Goal: Information Seeking & Learning: Learn about a topic

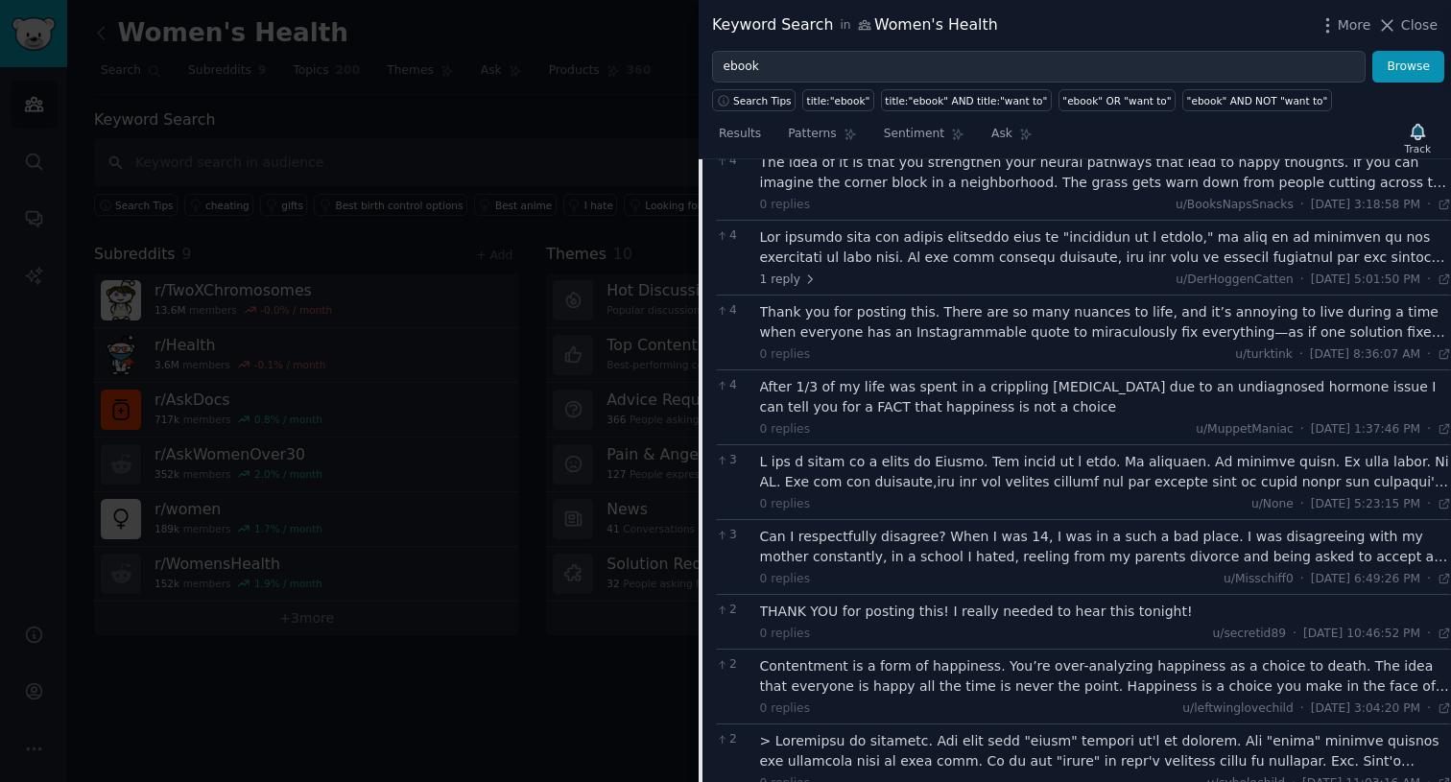
scroll to position [3656, 0]
click at [1069, 526] on div "Can I respectfully disagree? When I was 14, I was in a such a bad place. I was …" at bounding box center [1106, 546] width 692 height 40
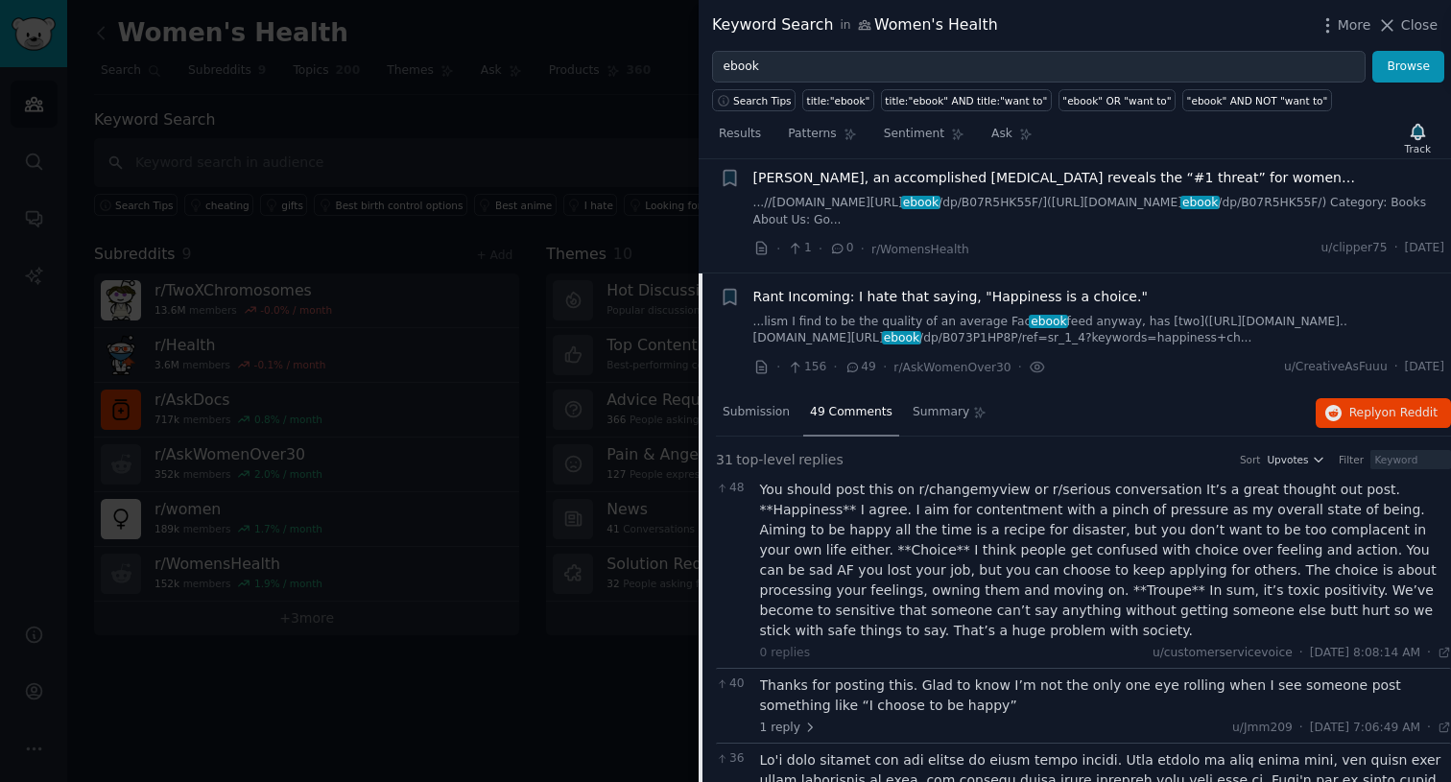
scroll to position [2273, 0]
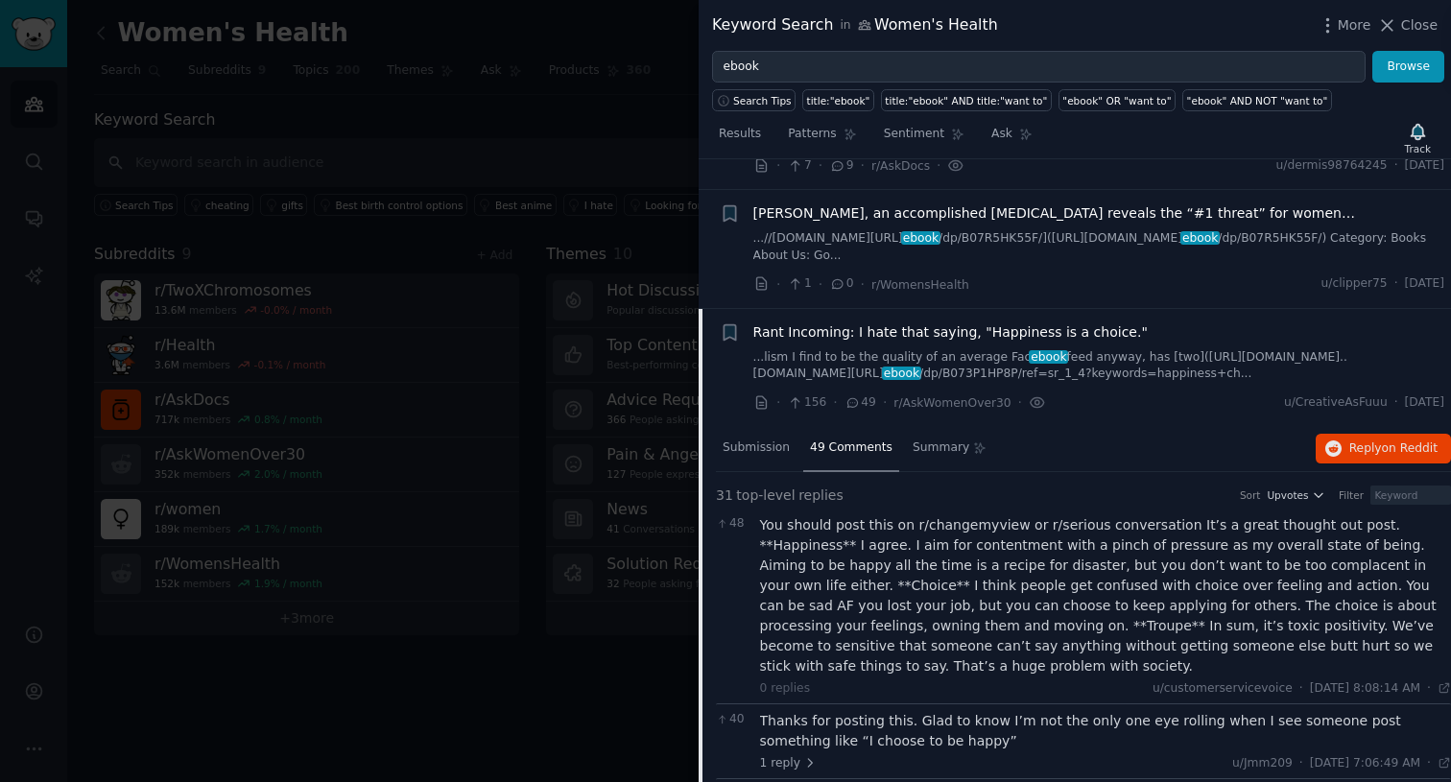
click at [1139, 322] on div "Rant Incoming: I hate that saying, "Happiness is a choice."" at bounding box center [1099, 332] width 692 height 20
click at [1129, 322] on div "Rant Incoming: I hate that saying, "Happiness is a choice."" at bounding box center [1099, 332] width 692 height 20
click at [795, 404] on li "+ Rant Incoming: I hate that saying, "Happiness is a choice." ...lism I find to…" at bounding box center [1075, 368] width 752 height 118
click at [793, 355] on link "...lism I find to be the quality of an average Fac ebook feed anyway, has [two]…" at bounding box center [1099, 366] width 692 height 34
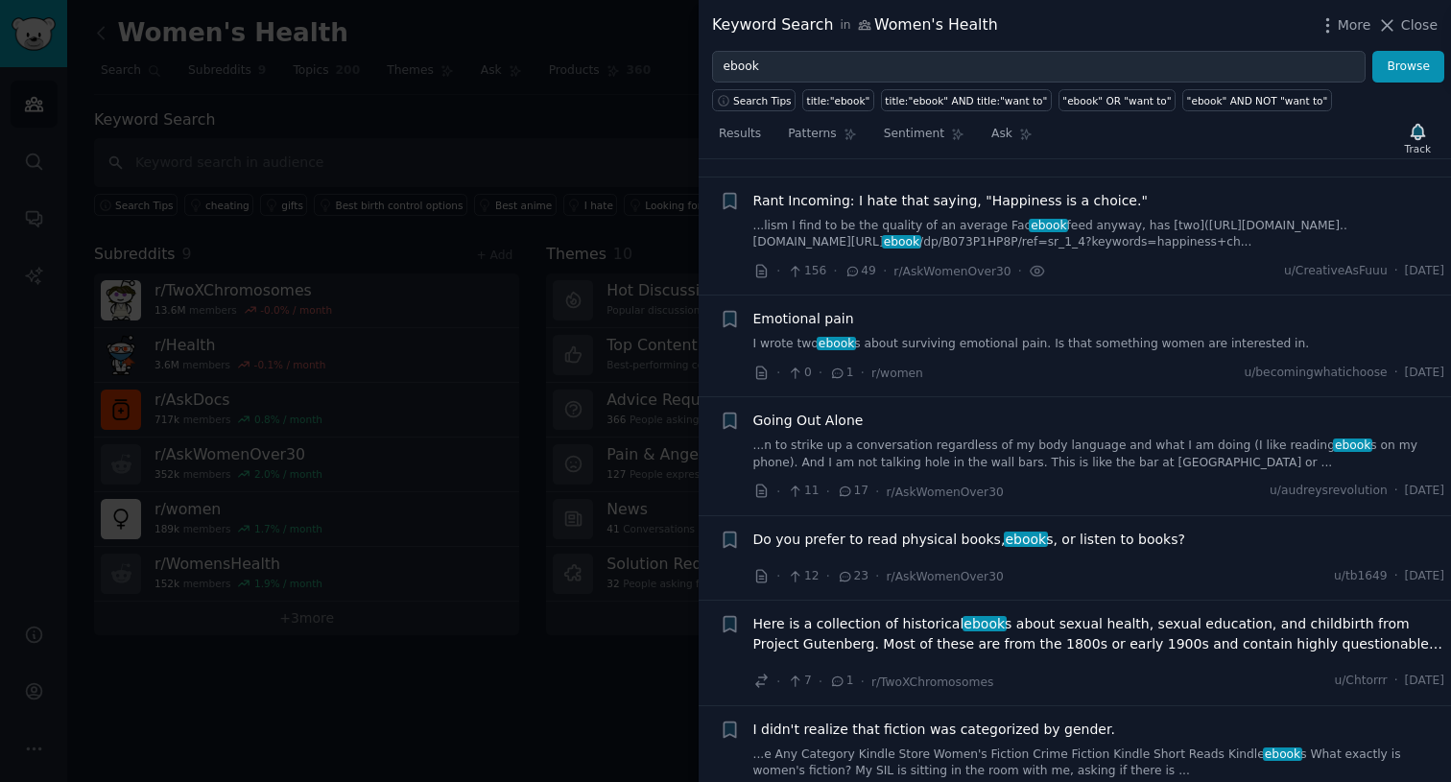
scroll to position [2405, 0]
click at [966, 335] on link "I wrote two ebook s about surviving emotional pain. Is that something women are…" at bounding box center [1099, 343] width 692 height 17
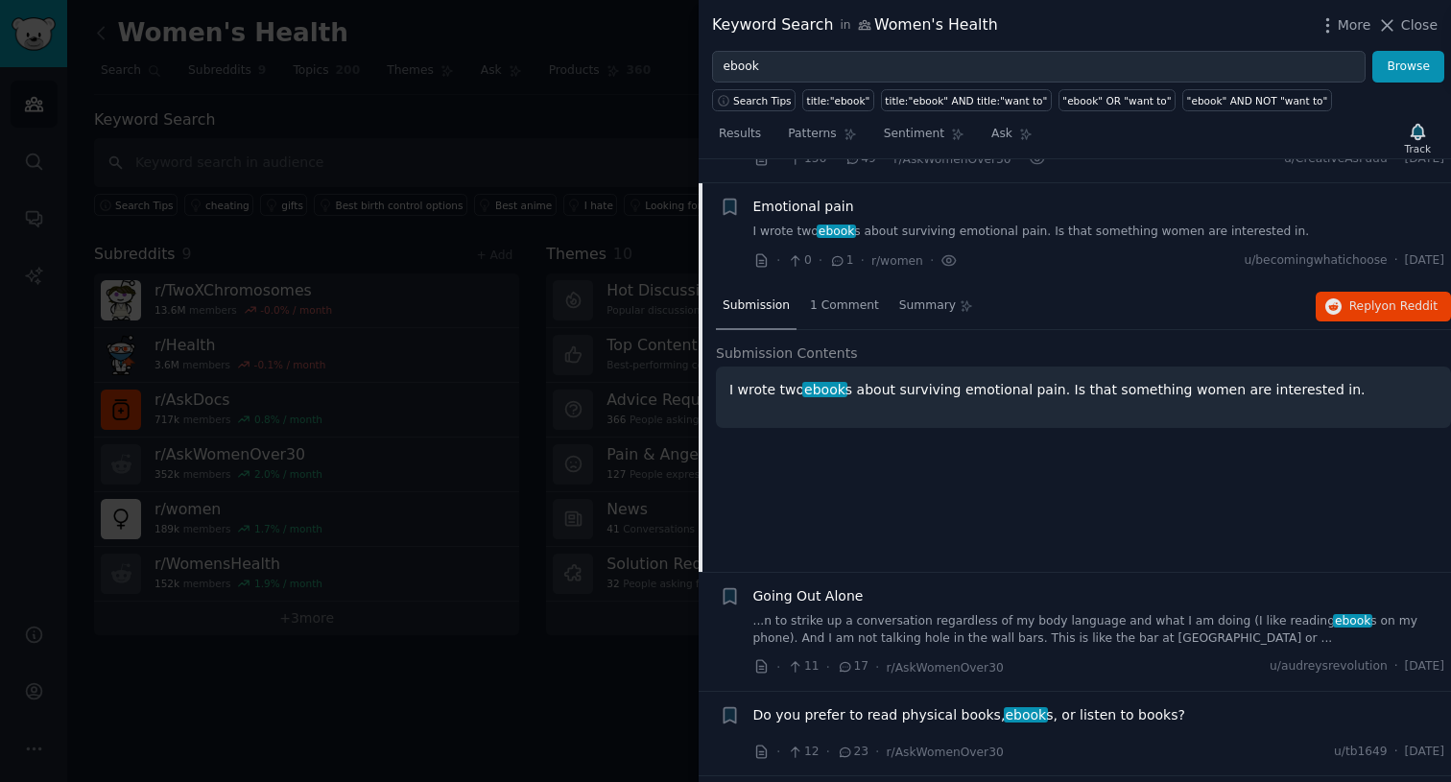
scroll to position [2523, 0]
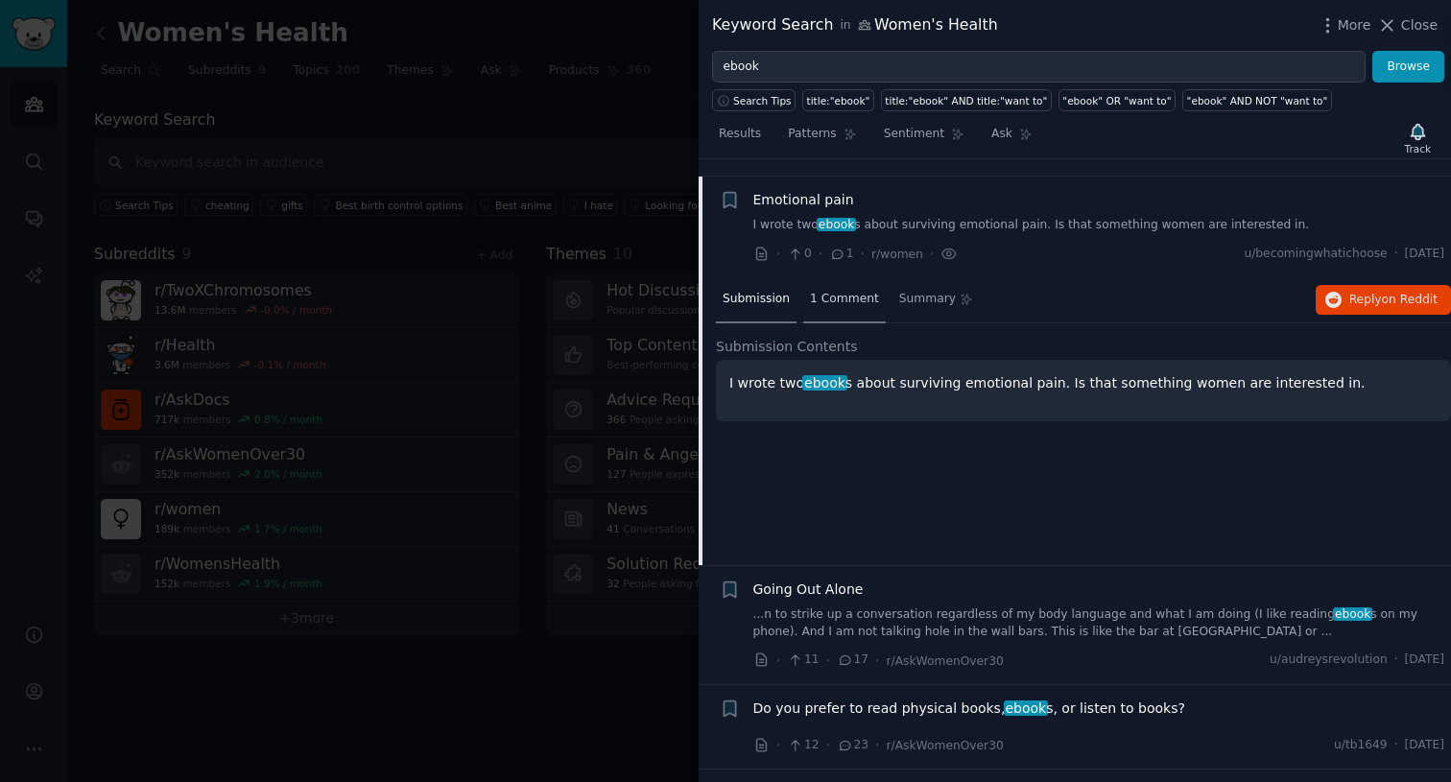
click at [832, 291] on span "1 Comment" at bounding box center [844, 299] width 69 height 17
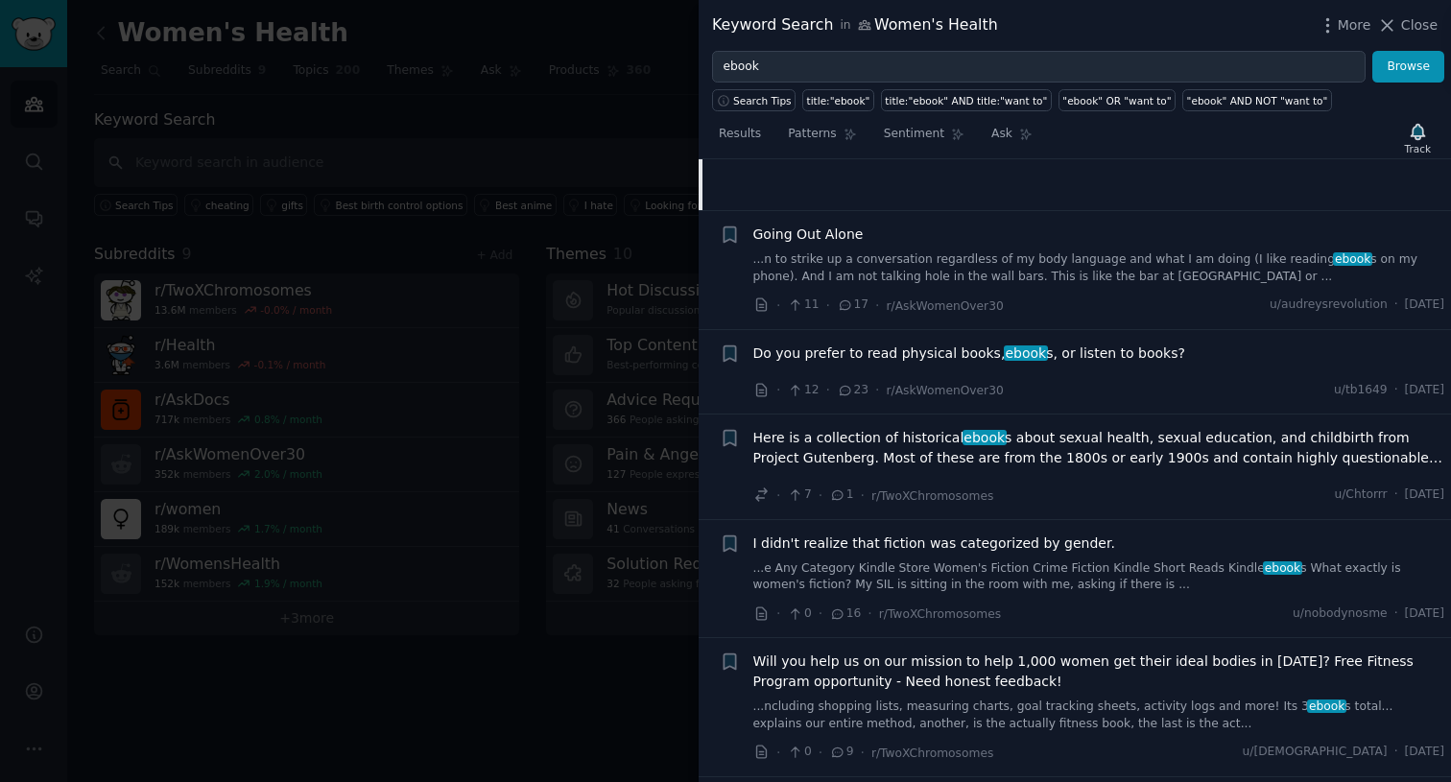
scroll to position [2882, 0]
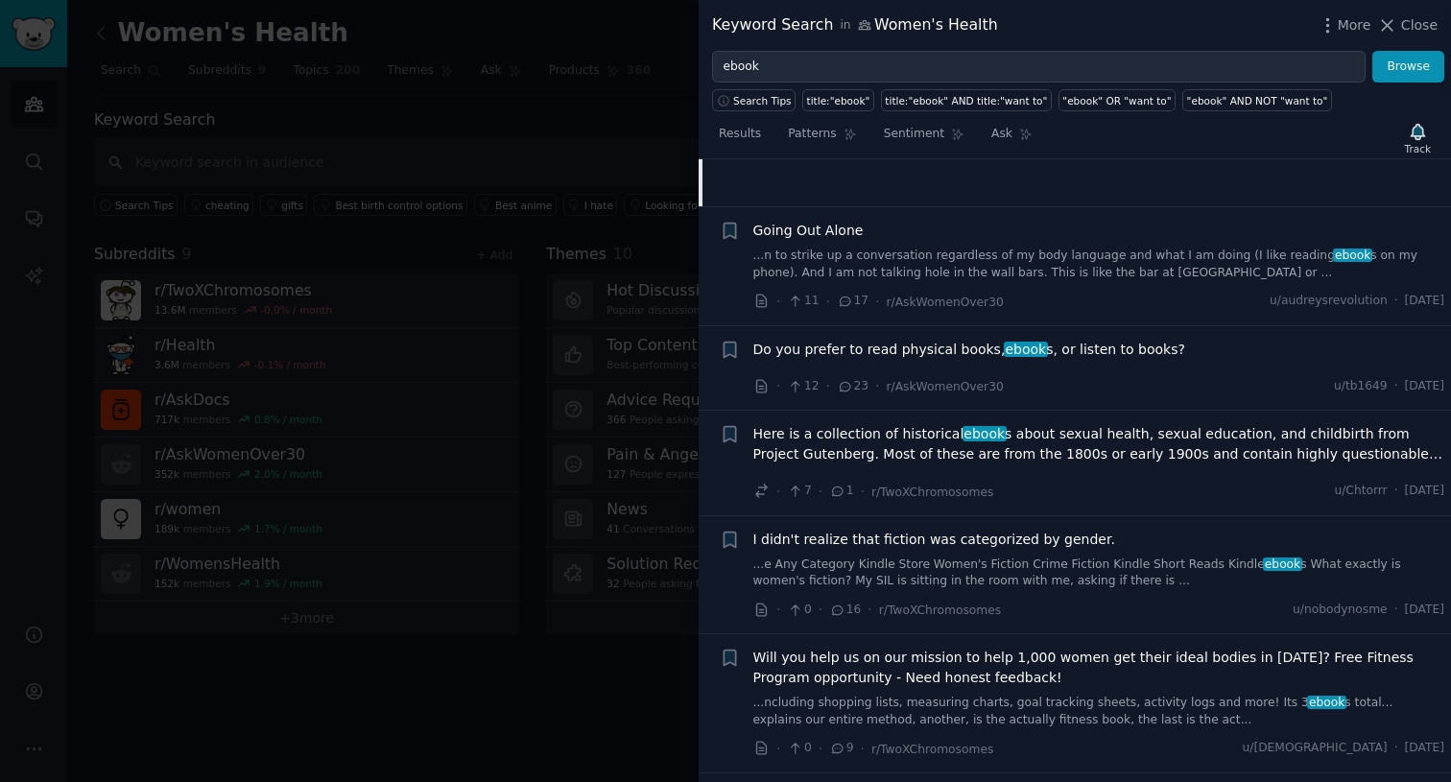
click at [867, 265] on div "Going Out Alone ...n to strike up a conversation regardless of my body language…" at bounding box center [1099, 266] width 692 height 91
click at [882, 249] on link "...n to strike up a conversation regardless of my body language and what I am d…" at bounding box center [1099, 265] width 692 height 34
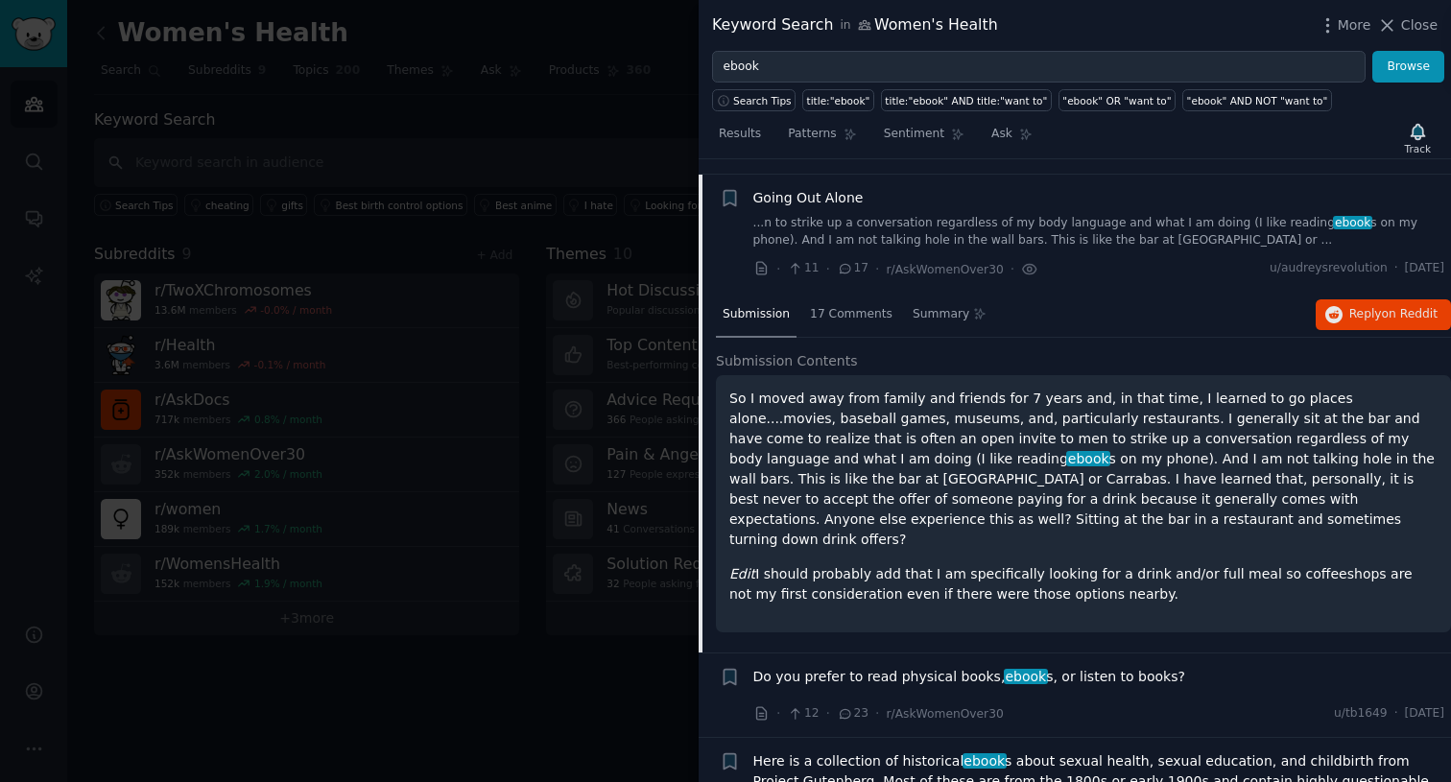
scroll to position [2625, 0]
click at [829, 308] on span "17 Comments" at bounding box center [851, 316] width 83 height 17
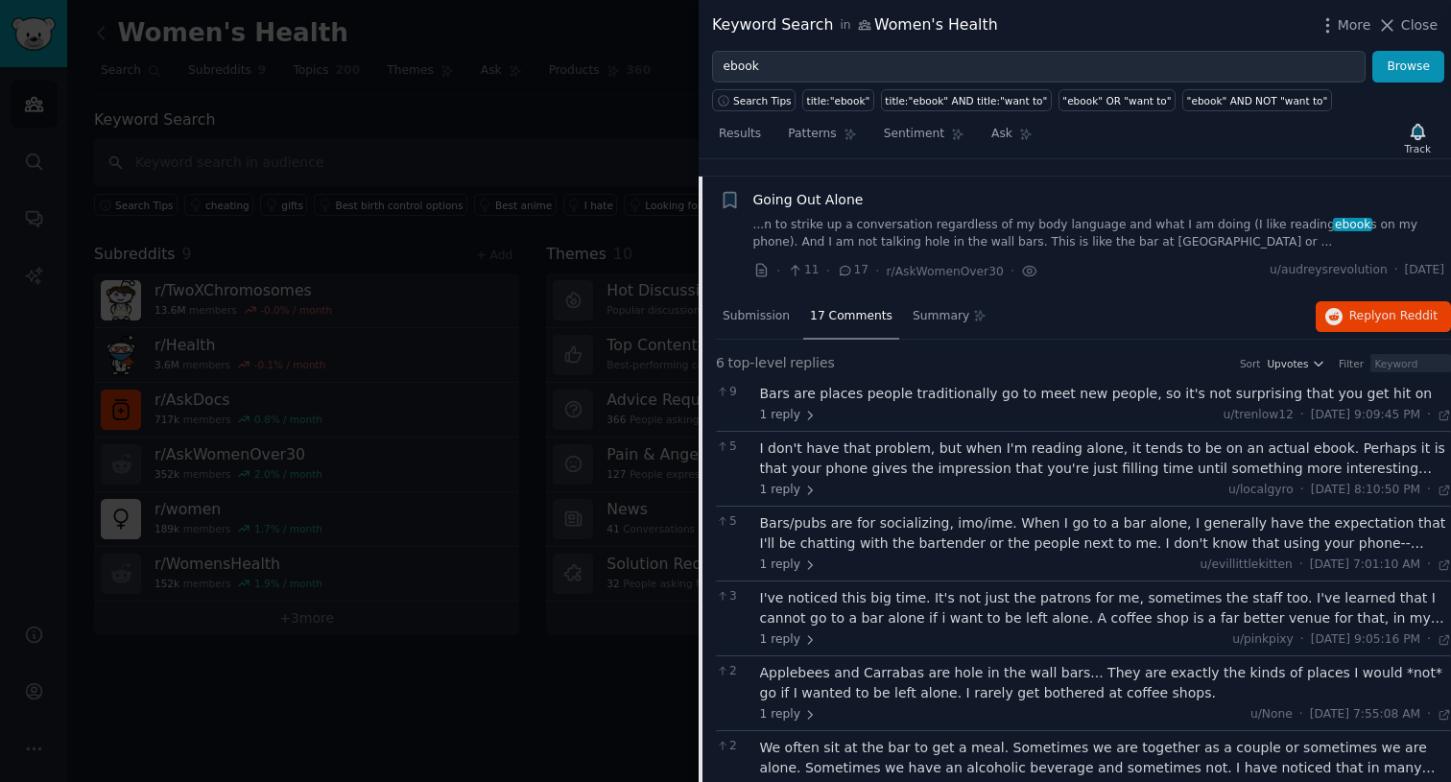
click at [830, 458] on div "I don't have that problem, but when I'm reading alone, it tends to be on an act…" at bounding box center [1106, 459] width 692 height 40
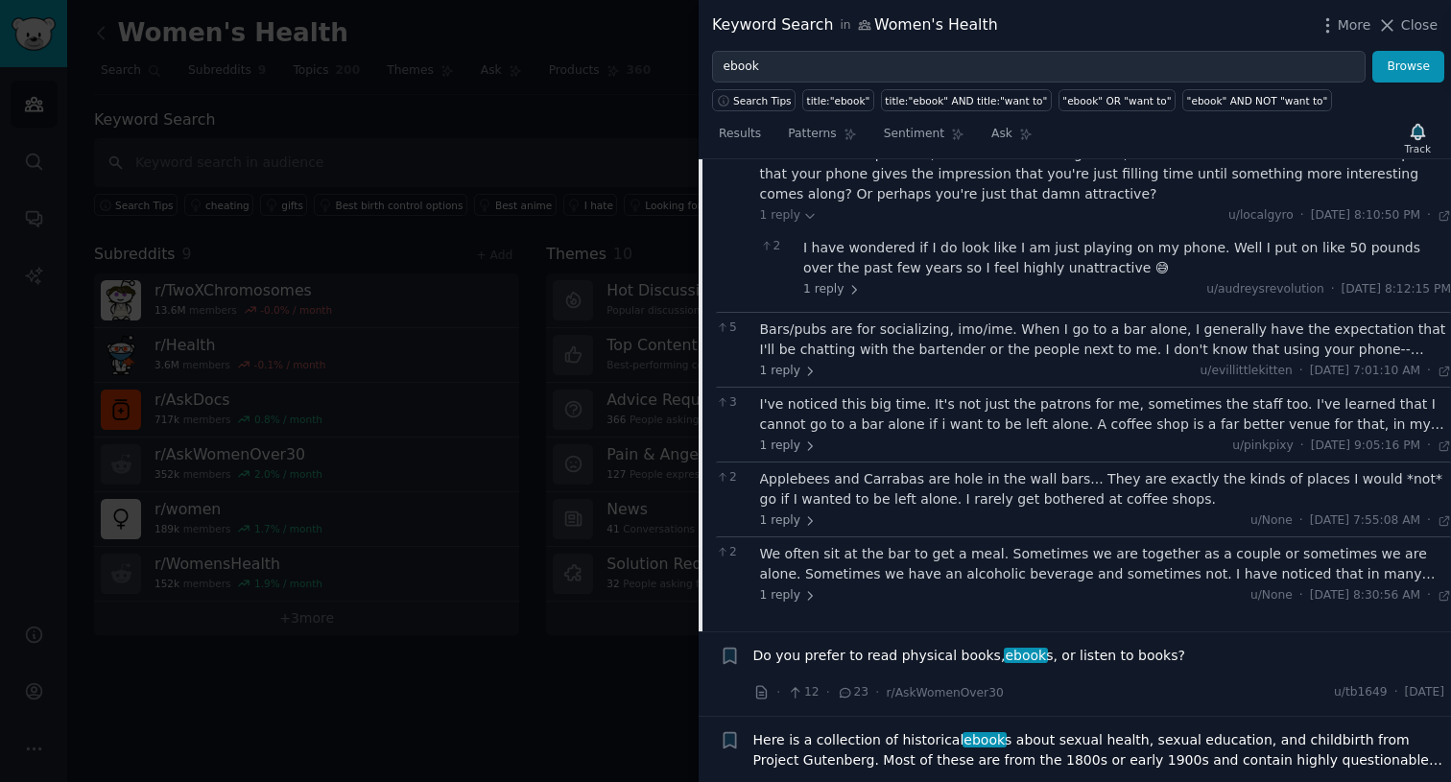
scroll to position [2934, 0]
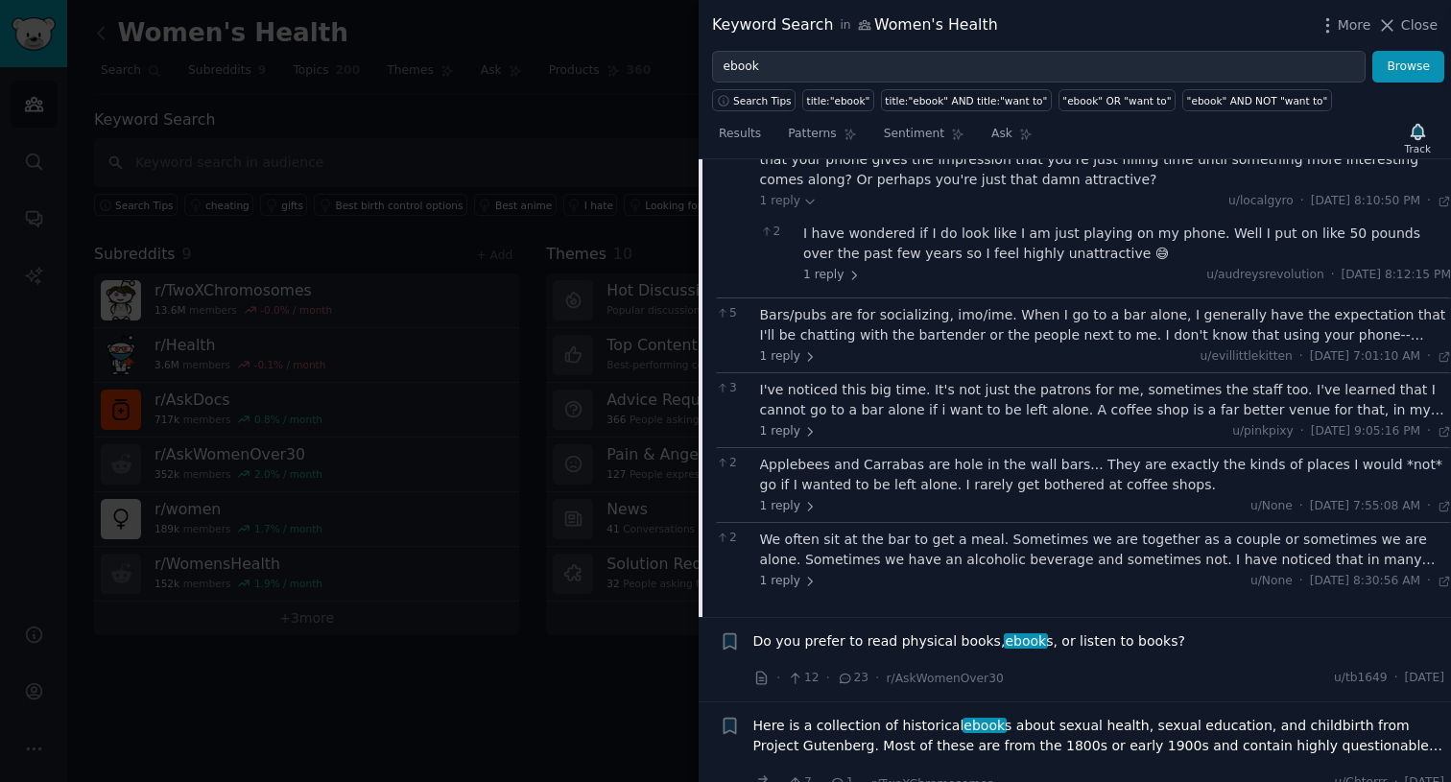
click at [895, 311] on div "Bars/pubs are for socializing, imo/ime. When I go to a bar alone, I generally h…" at bounding box center [1106, 325] width 692 height 40
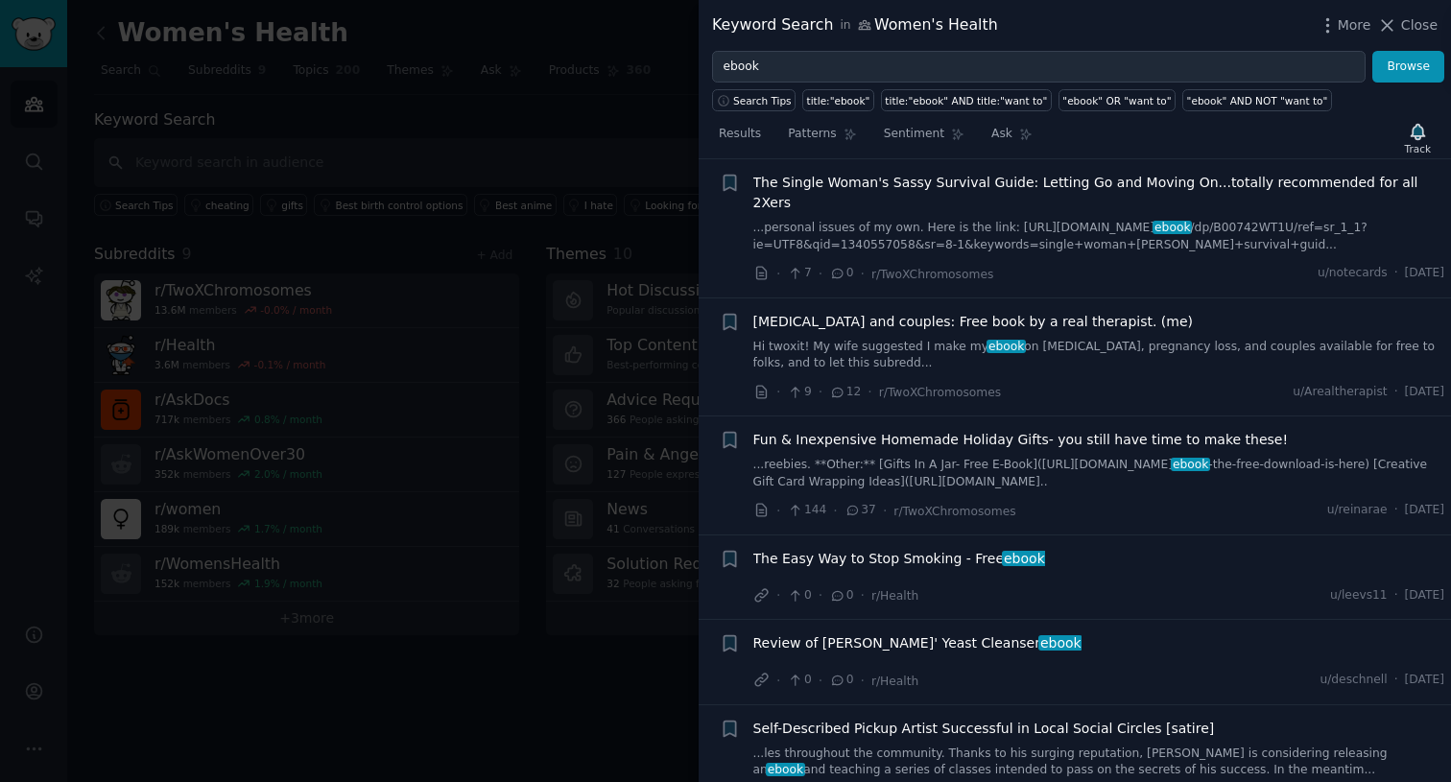
scroll to position [5924, 0]
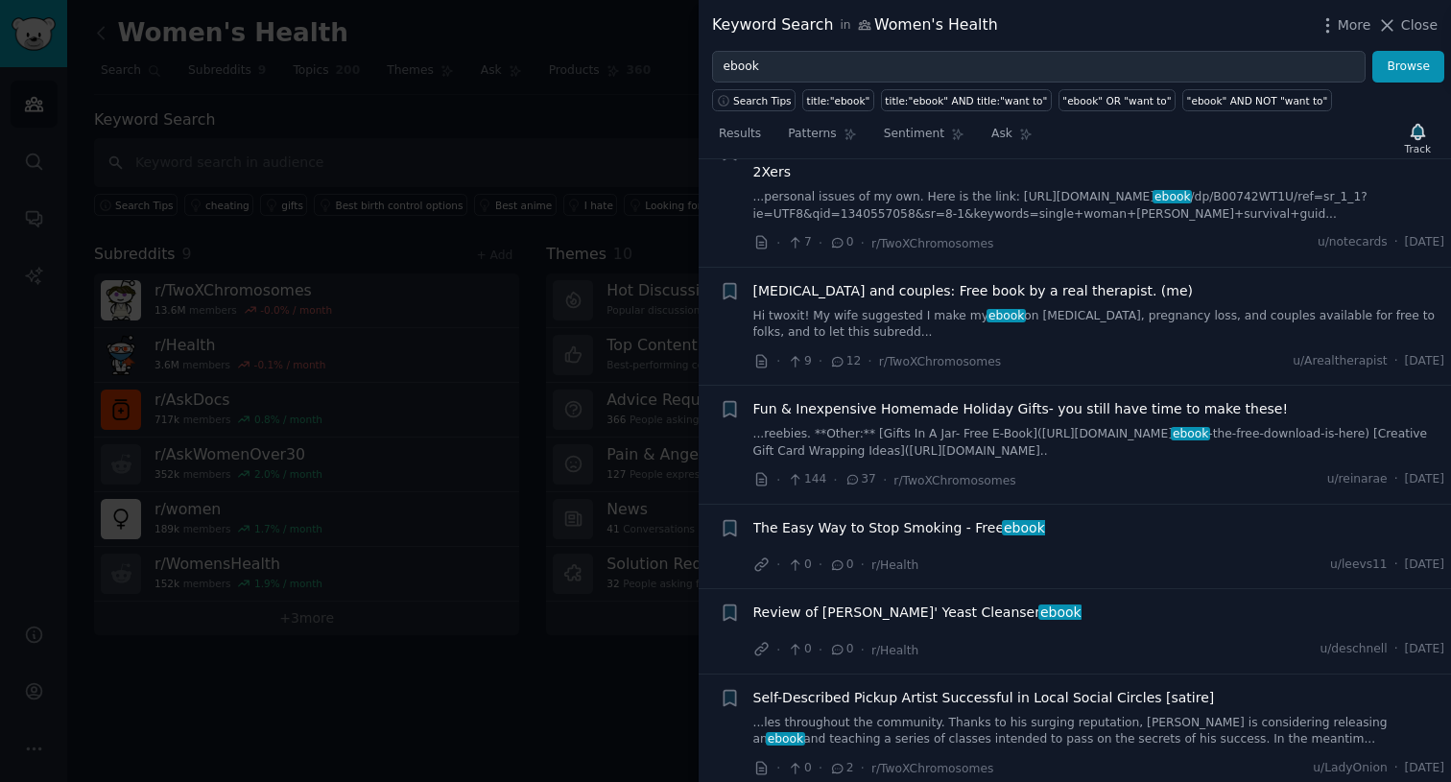
click at [1067, 308] on link "Hi twoxit! My wife suggested I make my ebook on [MEDICAL_DATA], pregnancy loss,…" at bounding box center [1099, 325] width 692 height 34
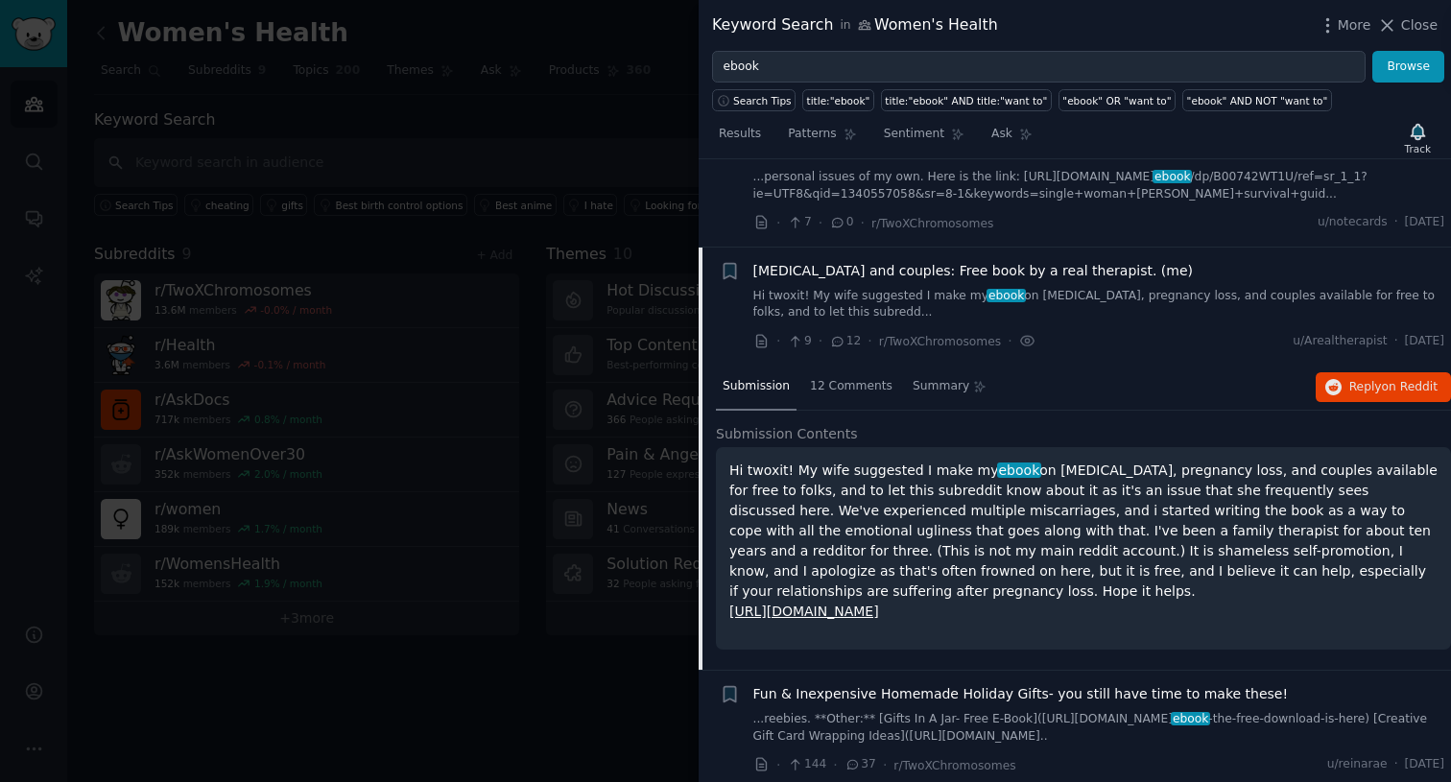
scroll to position [5219, 0]
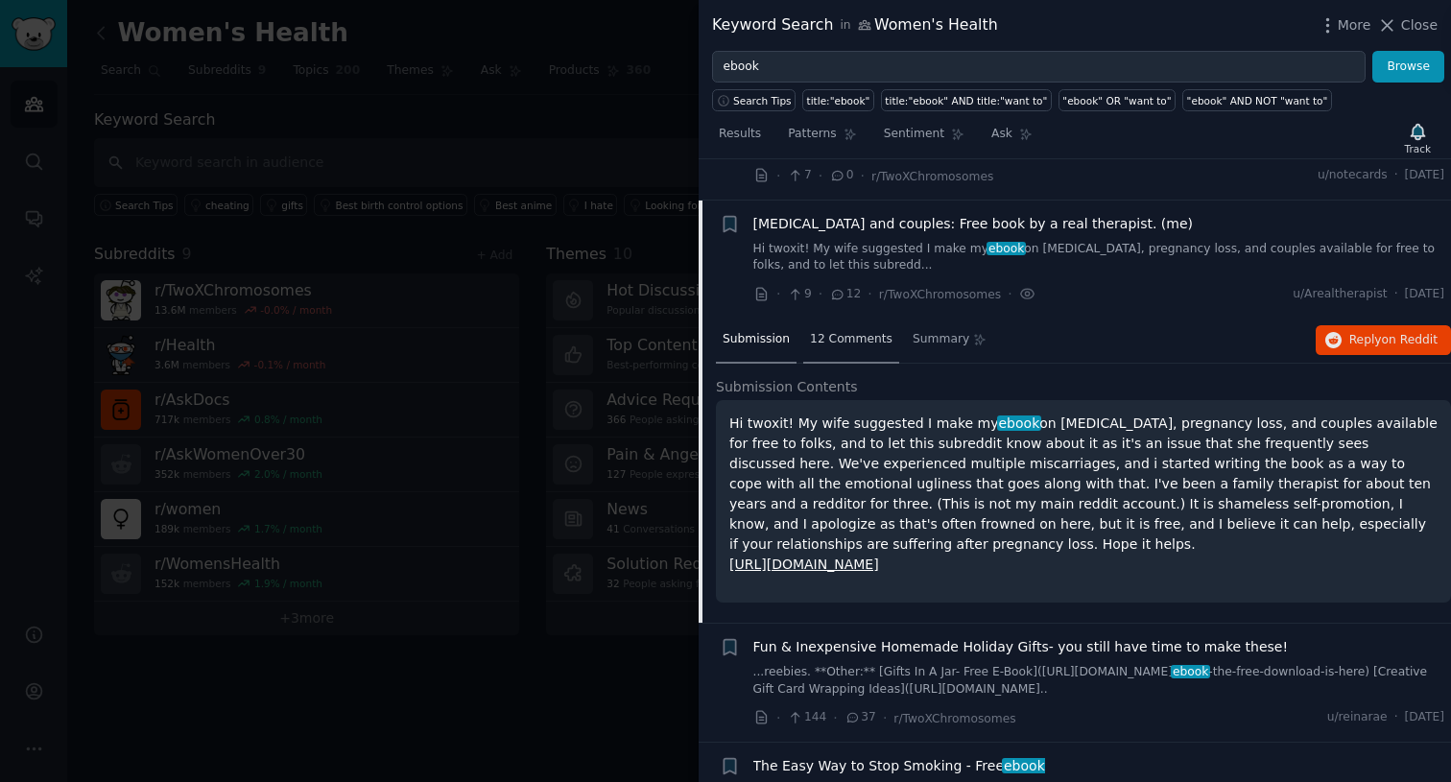
click at [848, 331] on span "12 Comments" at bounding box center [851, 339] width 83 height 17
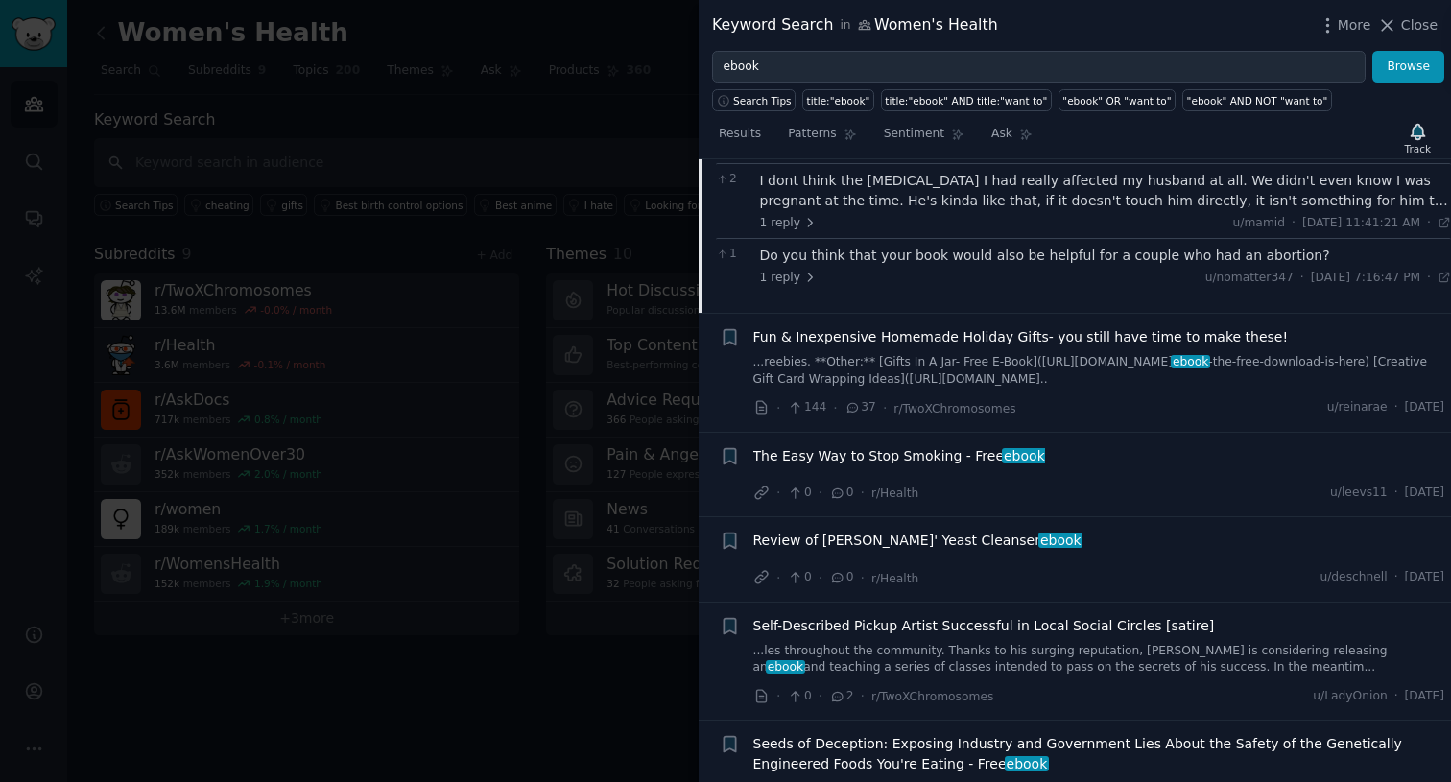
scroll to position [5622, 0]
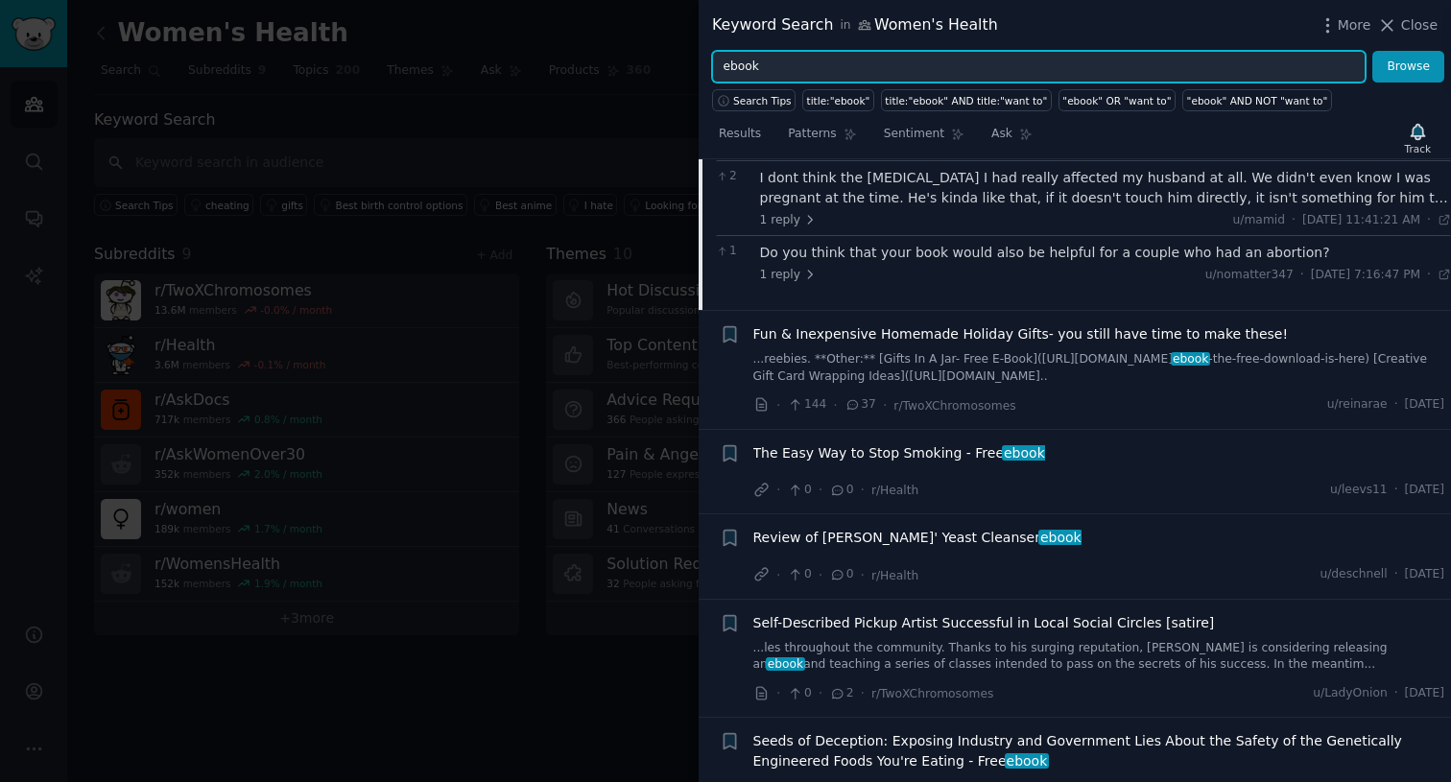
click at [980, 60] on input "ebook" at bounding box center [1039, 67] width 654 height 33
type input "e"
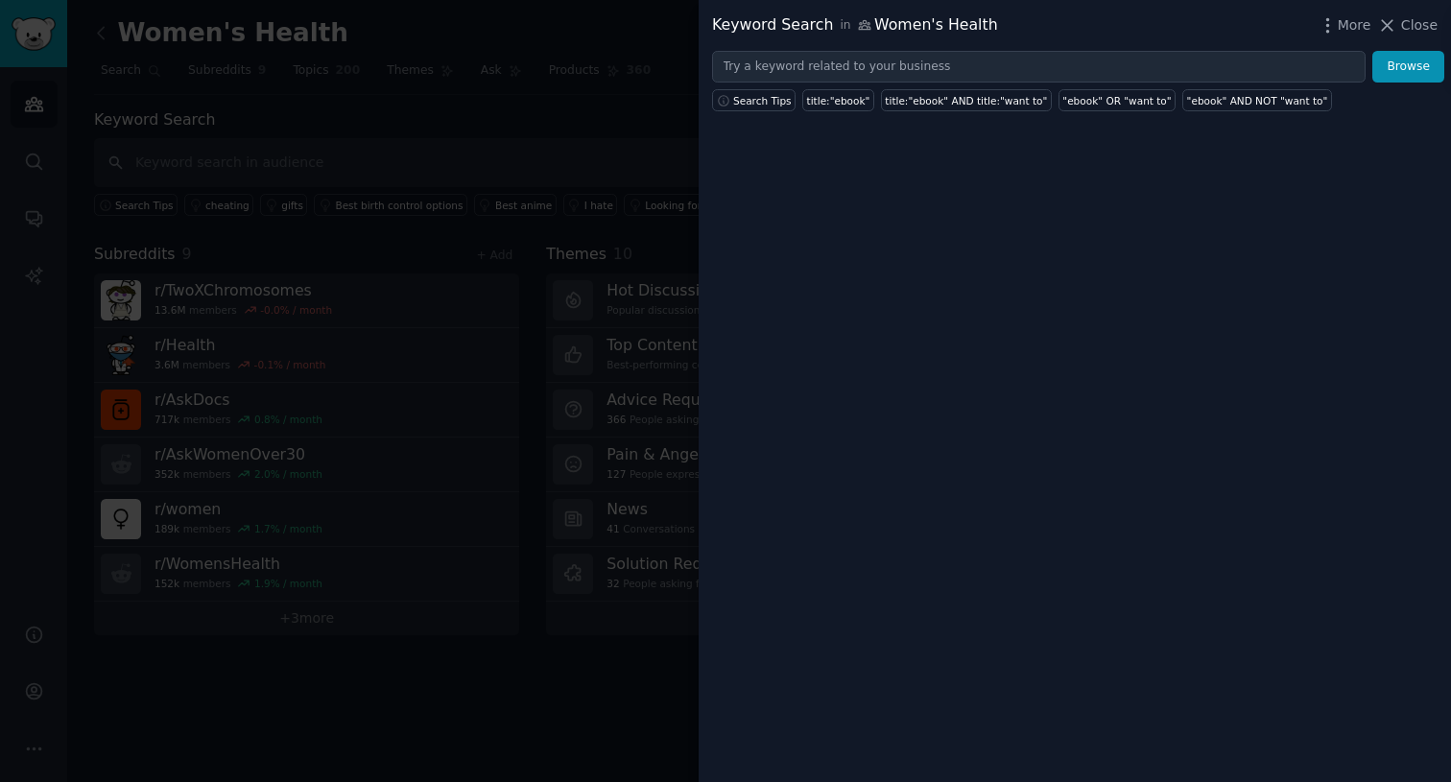
click at [574, 124] on div at bounding box center [725, 391] width 1451 height 782
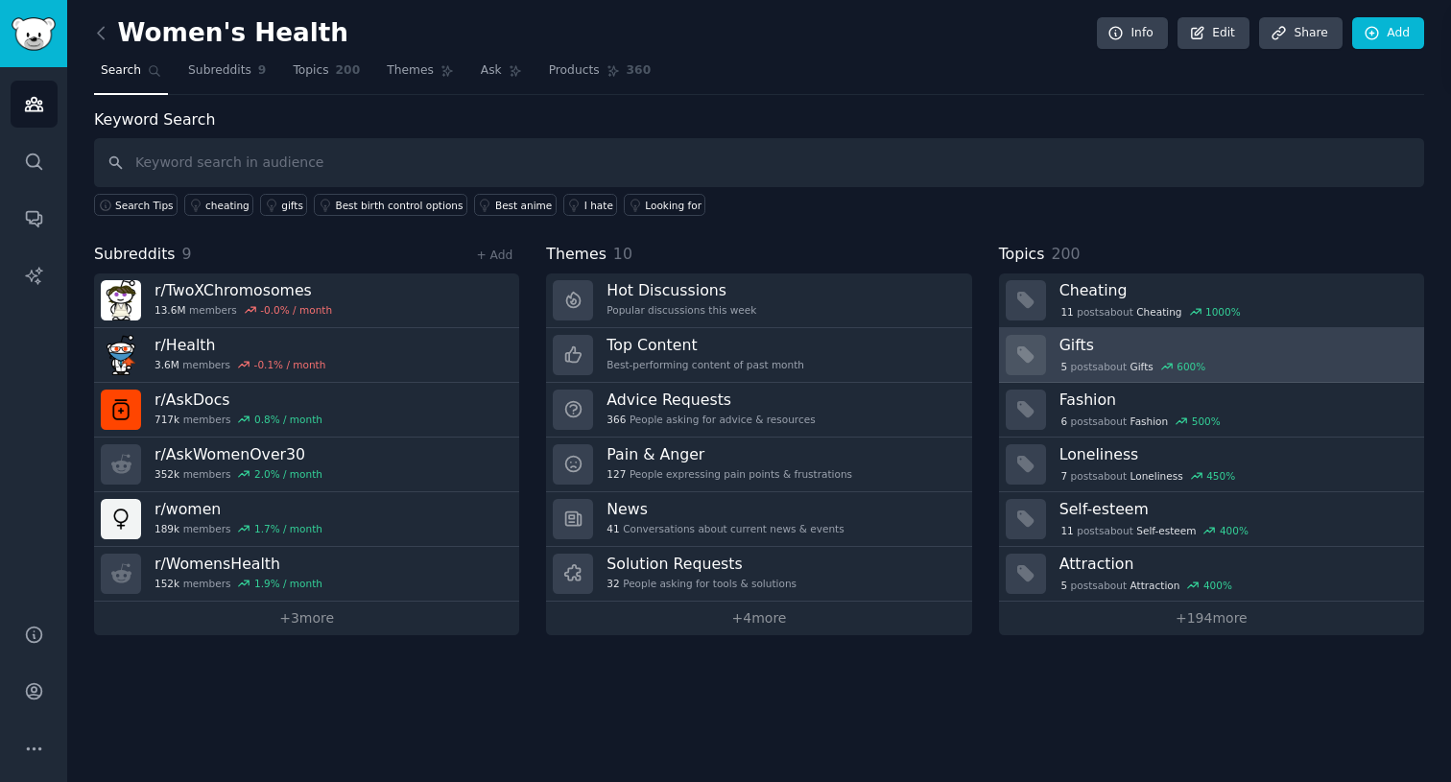
click at [1084, 339] on h3 "Gifts" at bounding box center [1235, 345] width 351 height 20
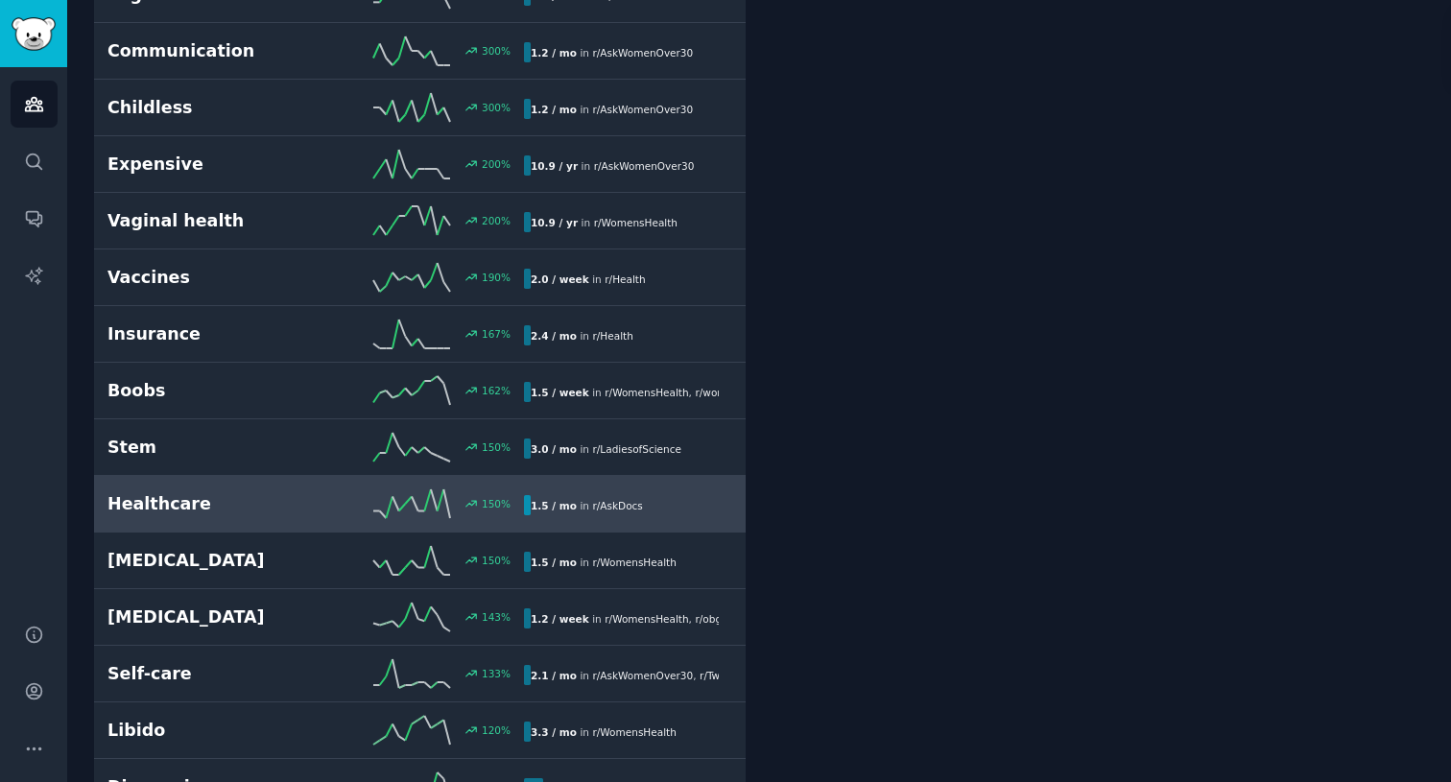
scroll to position [623, 0]
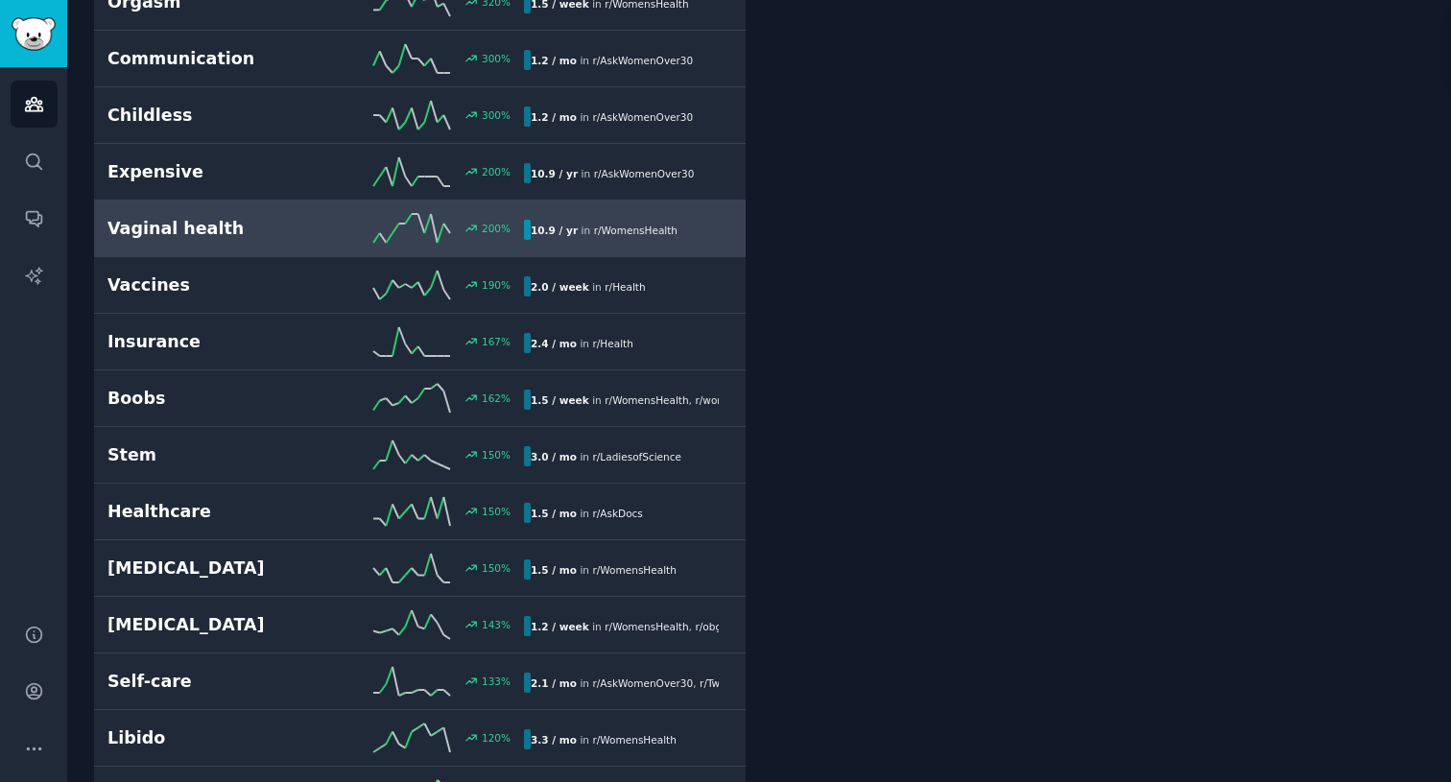
click at [263, 237] on h2 "Vaginal health" at bounding box center [211, 229] width 208 height 24
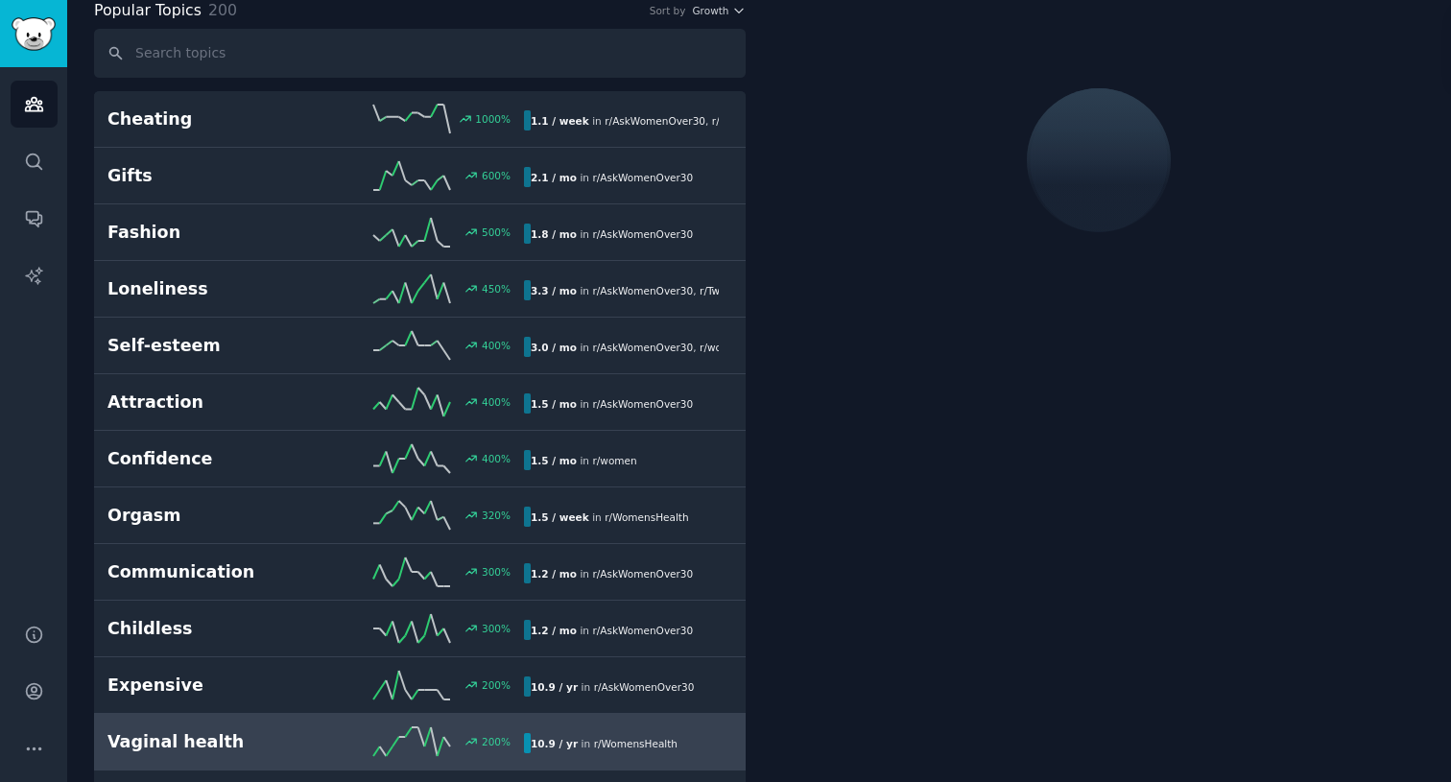
scroll to position [107, 0]
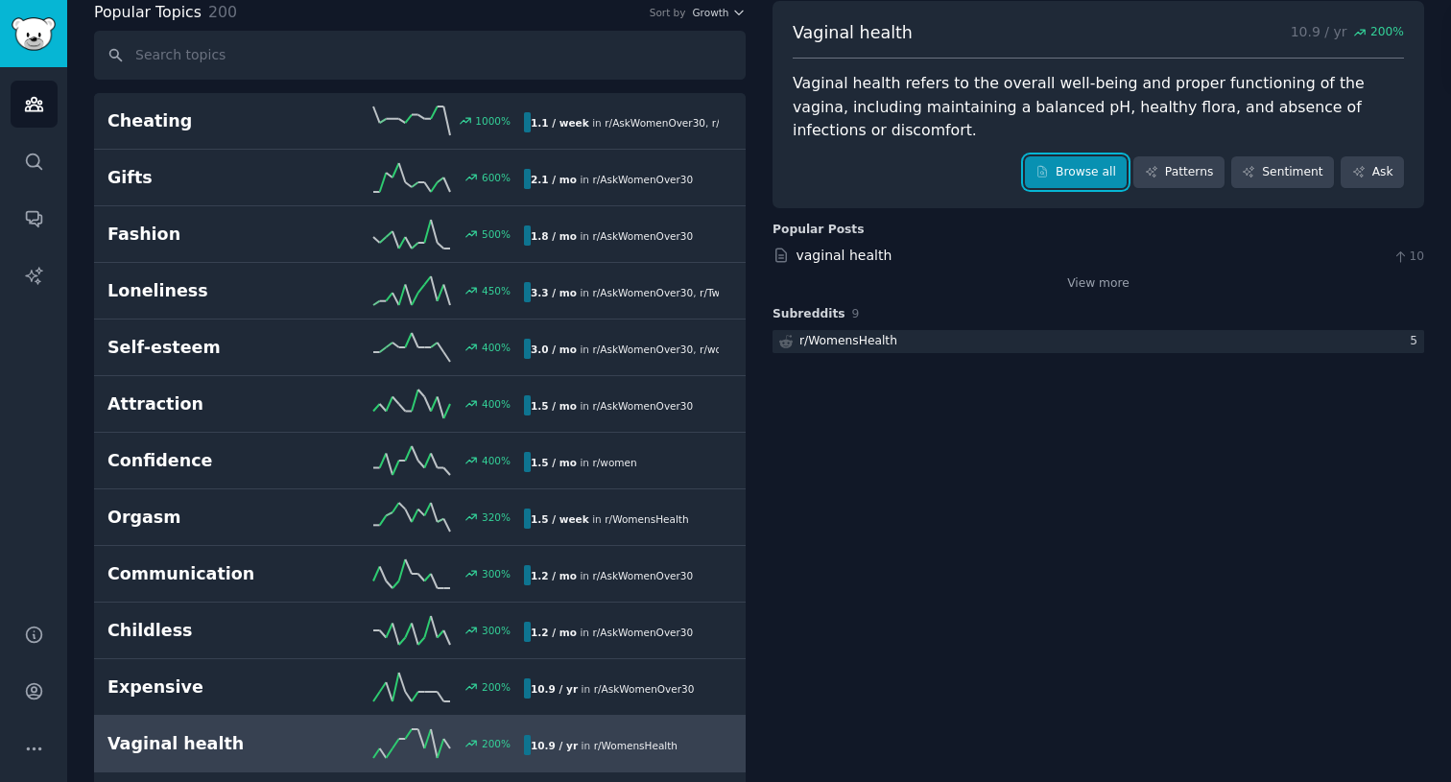
click at [1062, 168] on link "Browse all" at bounding box center [1076, 172] width 103 height 33
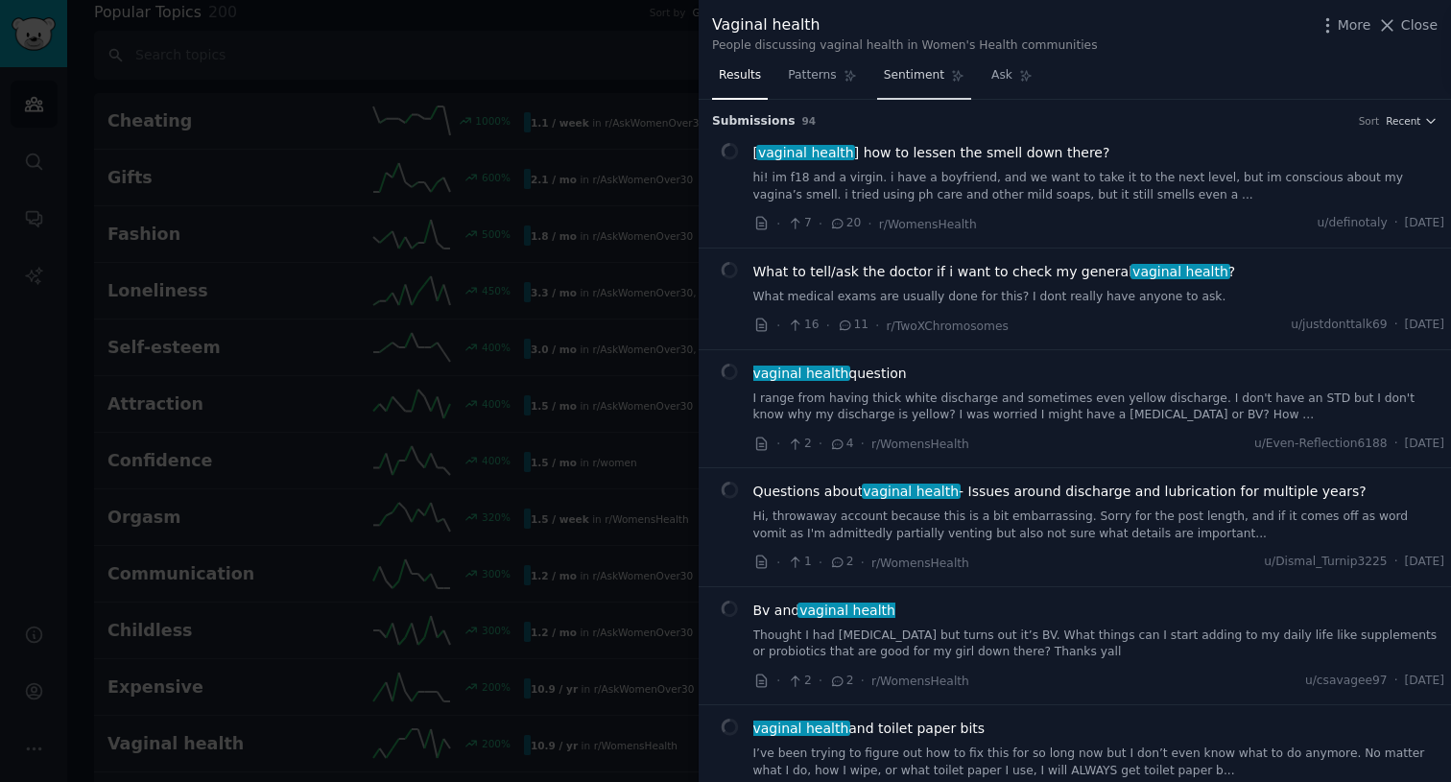
click at [915, 72] on span "Sentiment" at bounding box center [914, 75] width 60 height 17
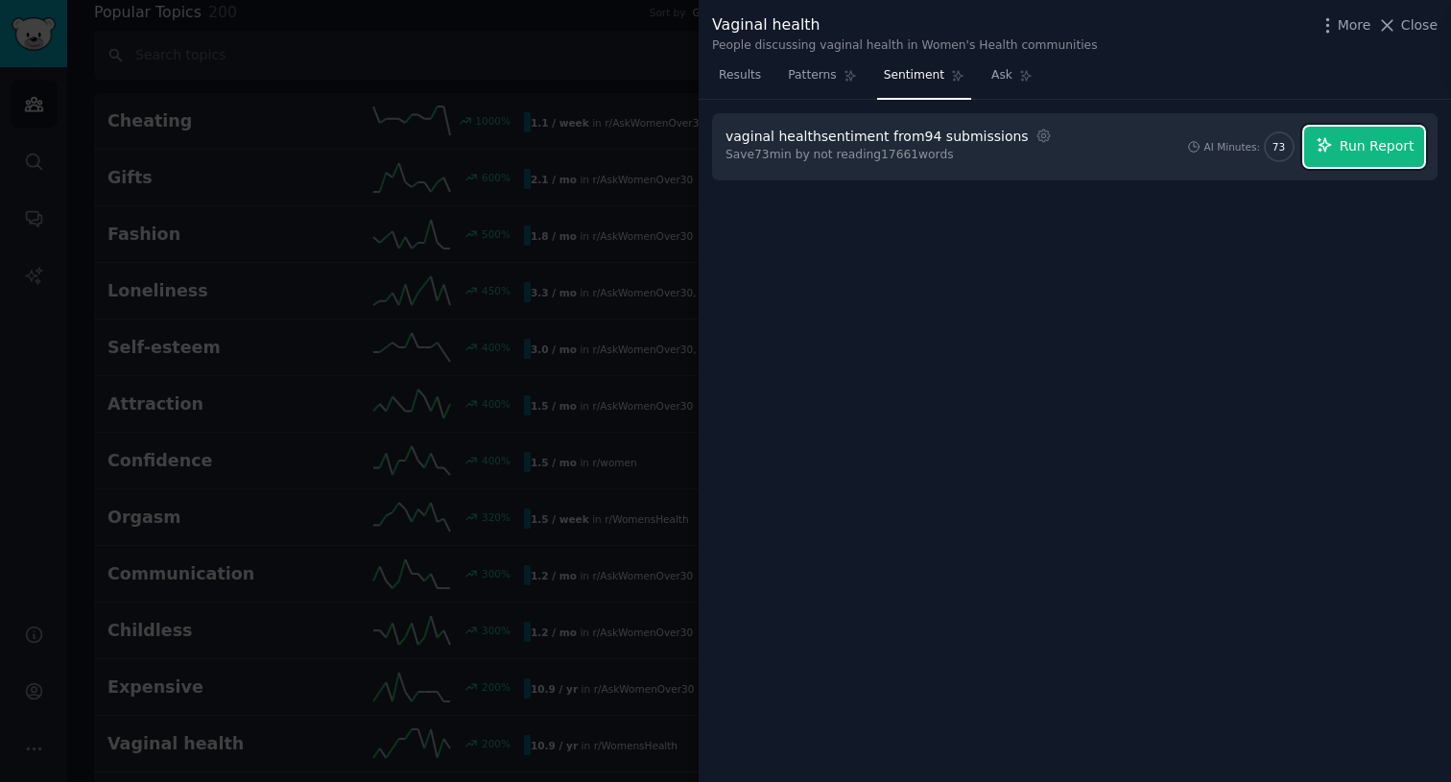
click at [1362, 143] on span "Run Report" at bounding box center [1377, 146] width 75 height 20
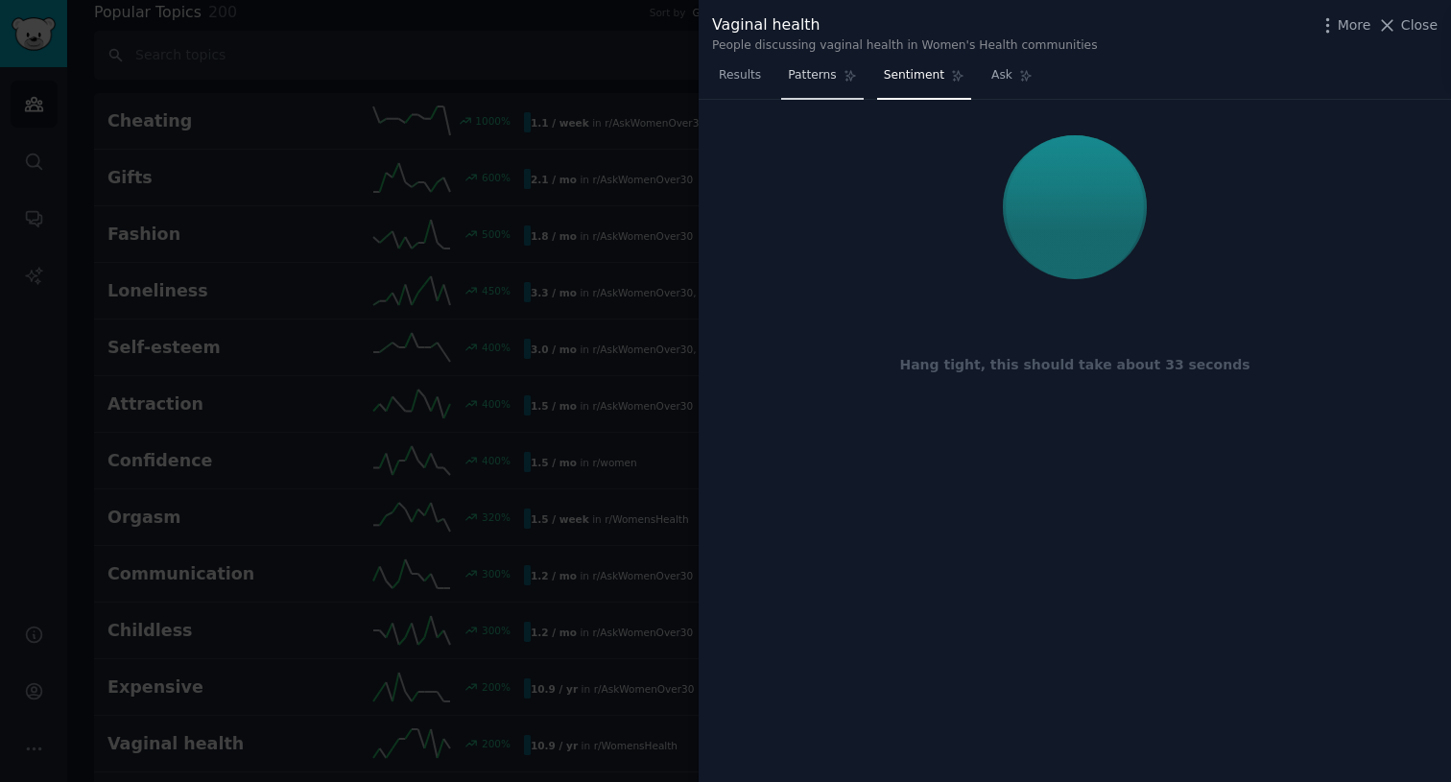
click at [824, 67] on span "Patterns" at bounding box center [812, 75] width 48 height 17
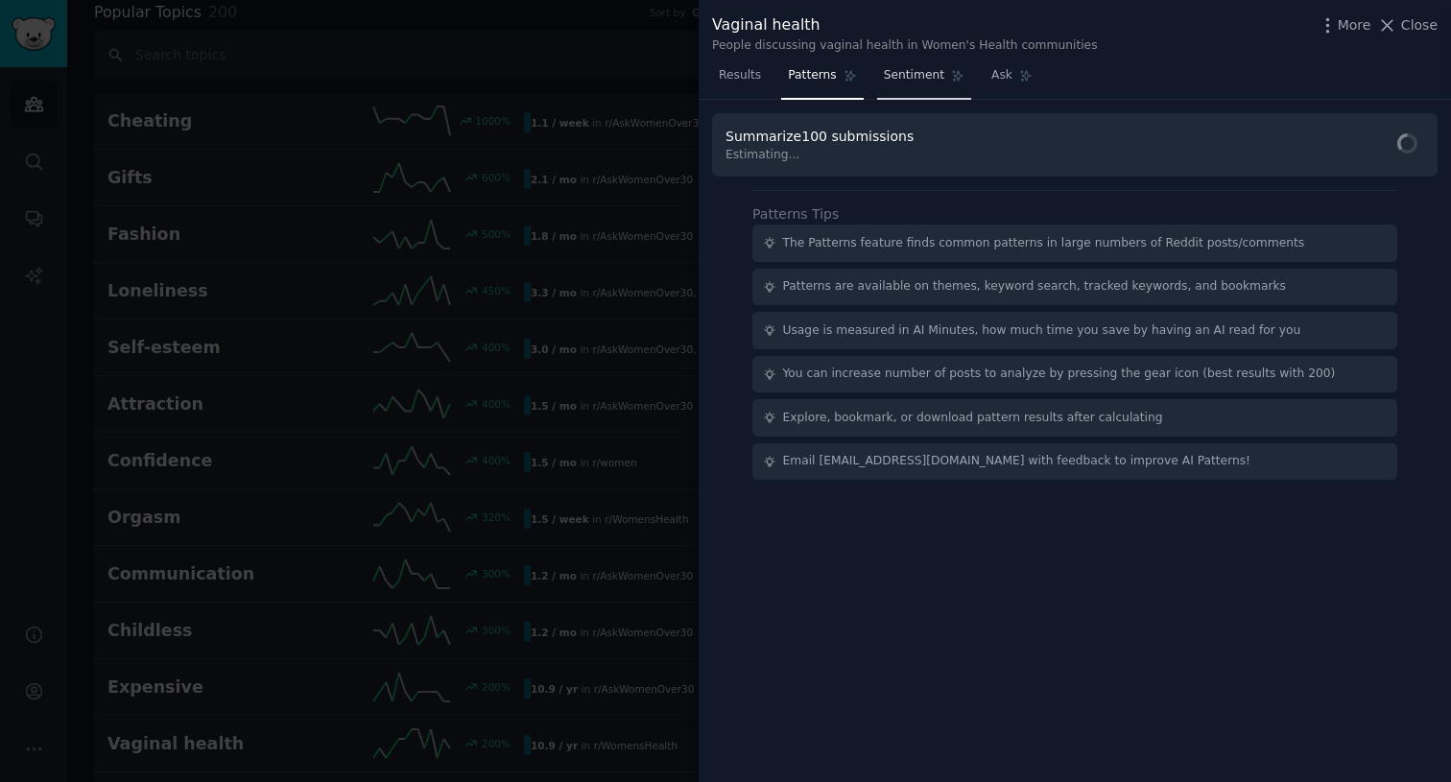
click at [913, 60] on link "Sentiment" at bounding box center [924, 79] width 94 height 39
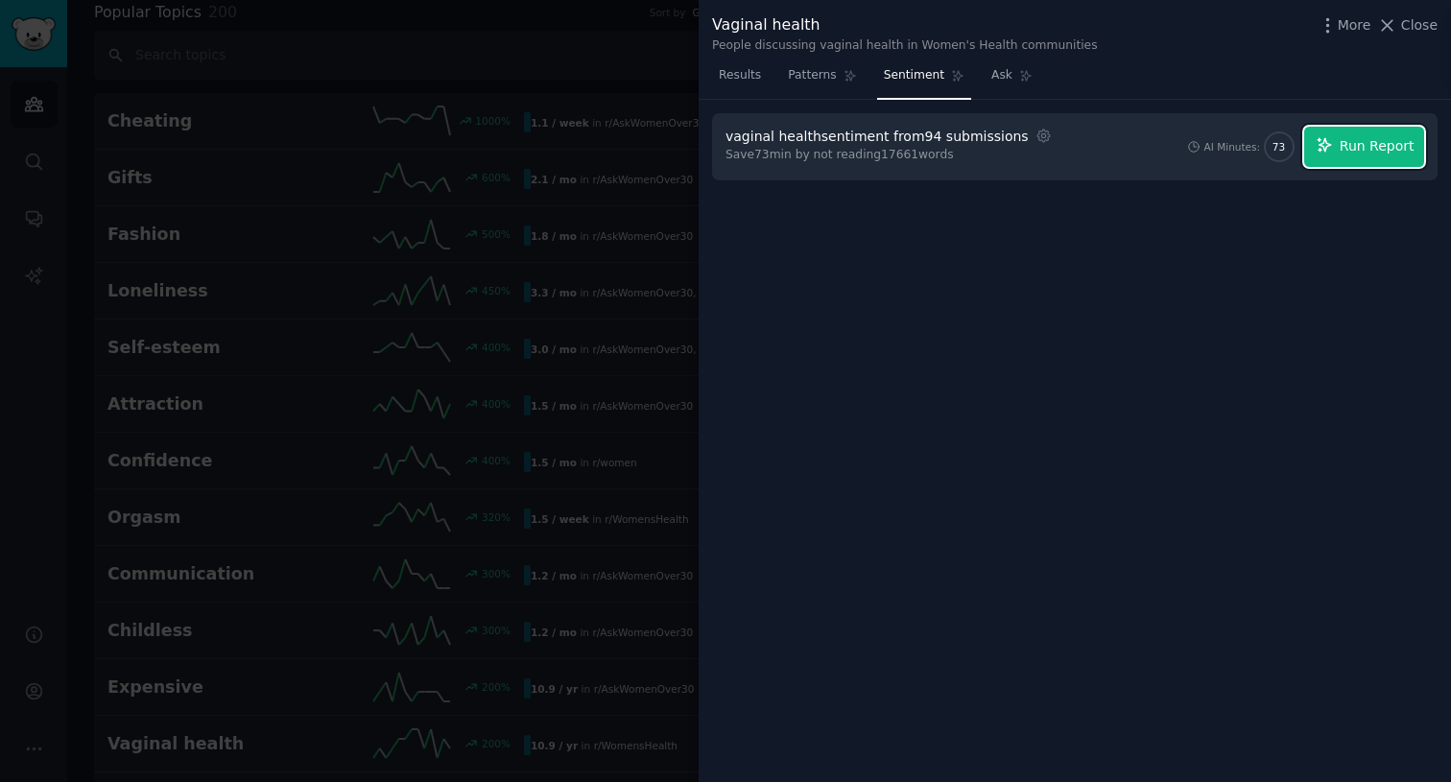
click at [1339, 145] on button "Run Report" at bounding box center [1364, 147] width 120 height 40
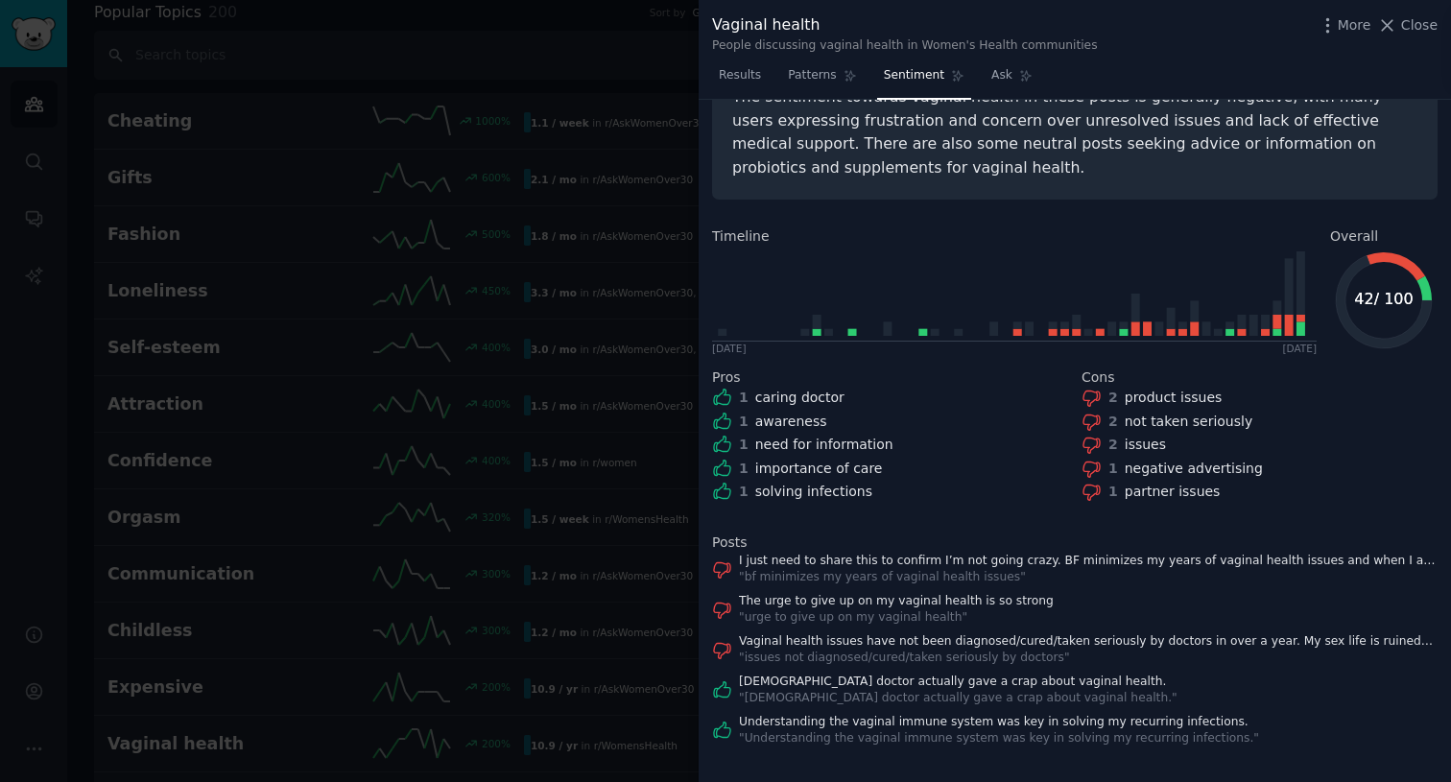
scroll to position [131, 0]
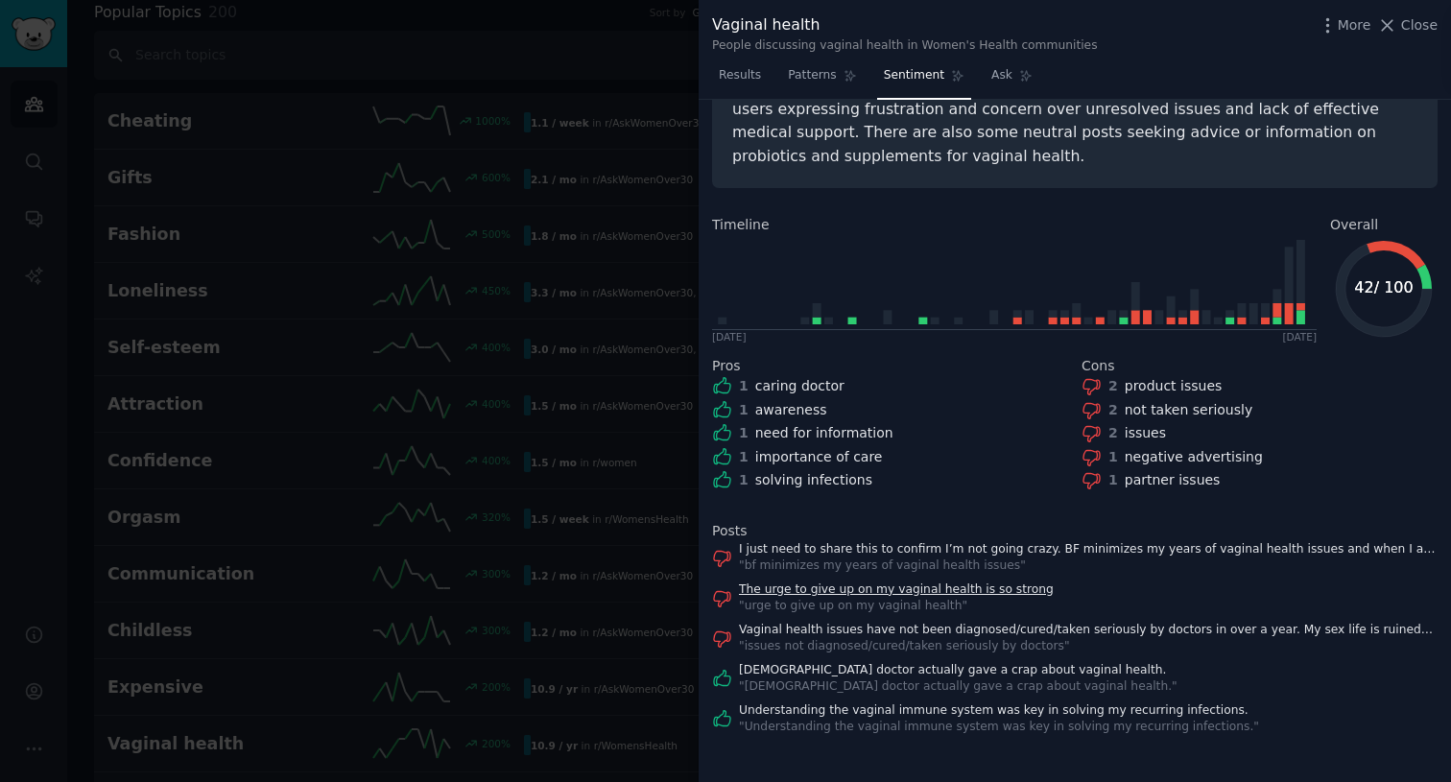
click at [975, 591] on link "The urge to give up on my vaginal health is so strong" at bounding box center [896, 590] width 315 height 17
click at [832, 663] on link "[DEMOGRAPHIC_DATA] doctor actually gave a crap about vaginal health." at bounding box center [958, 670] width 439 height 17
click at [778, 675] on link "[DEMOGRAPHIC_DATA] doctor actually gave a crap about vaginal health." at bounding box center [958, 670] width 439 height 17
